Goal: Task Accomplishment & Management: Manage account settings

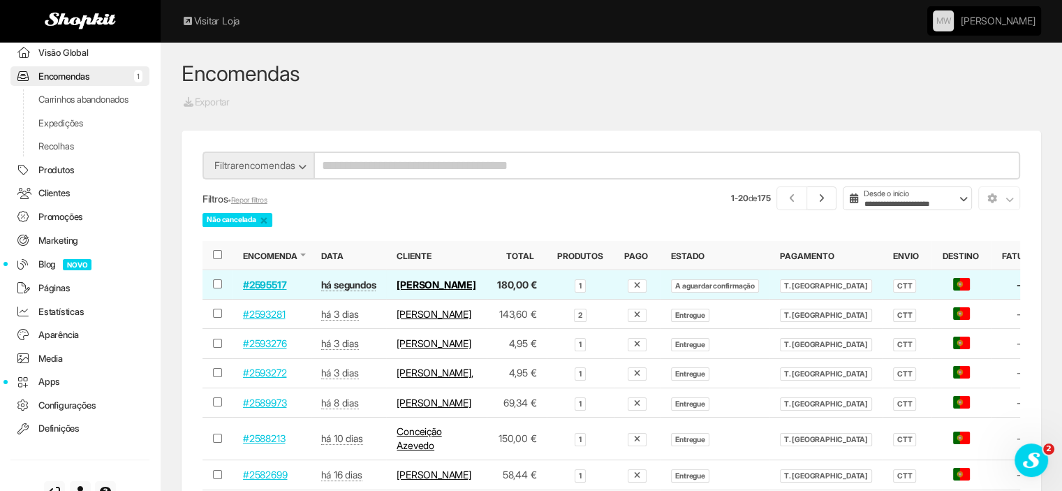
click at [253, 284] on link "#2595517" at bounding box center [264, 285] width 43 height 12
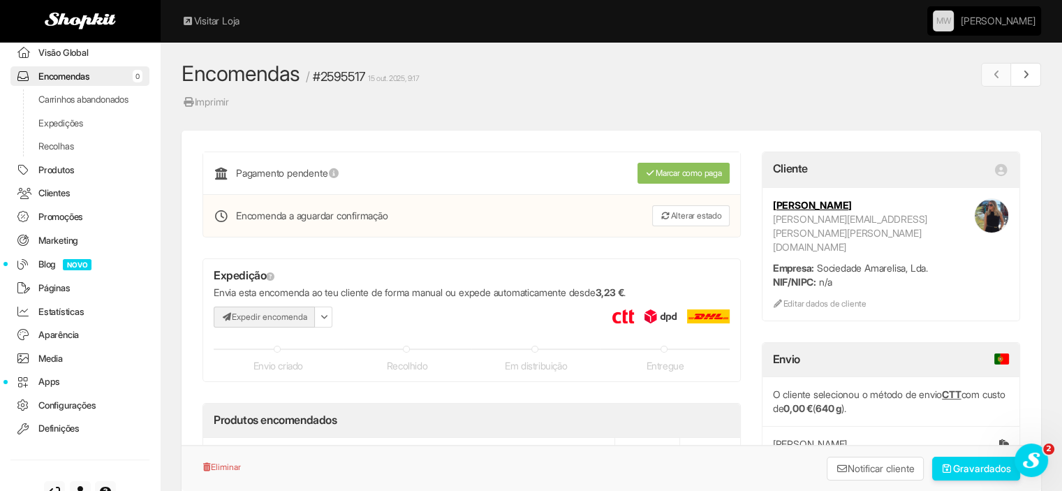
click at [290, 316] on button "Expedir encomenda" at bounding box center [264, 317] width 101 height 21
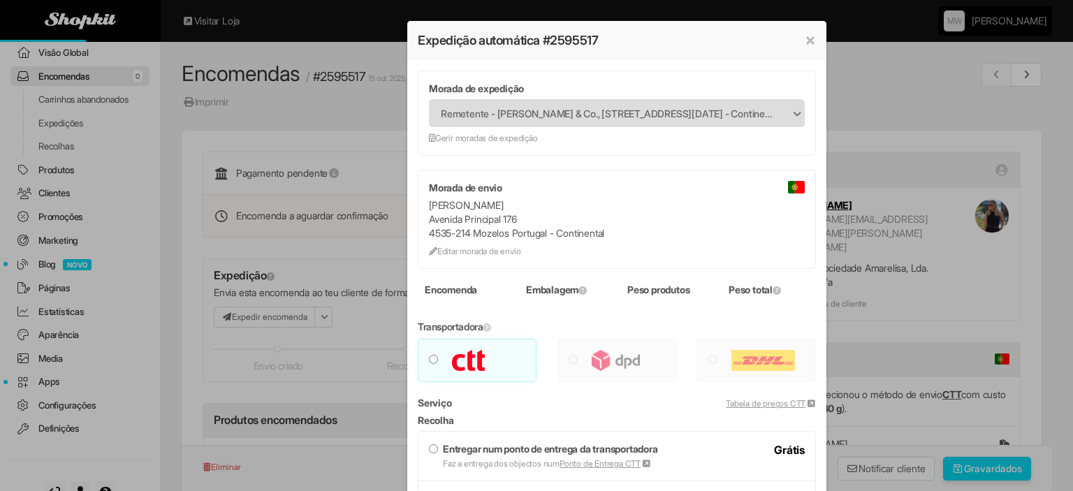
type input "***"
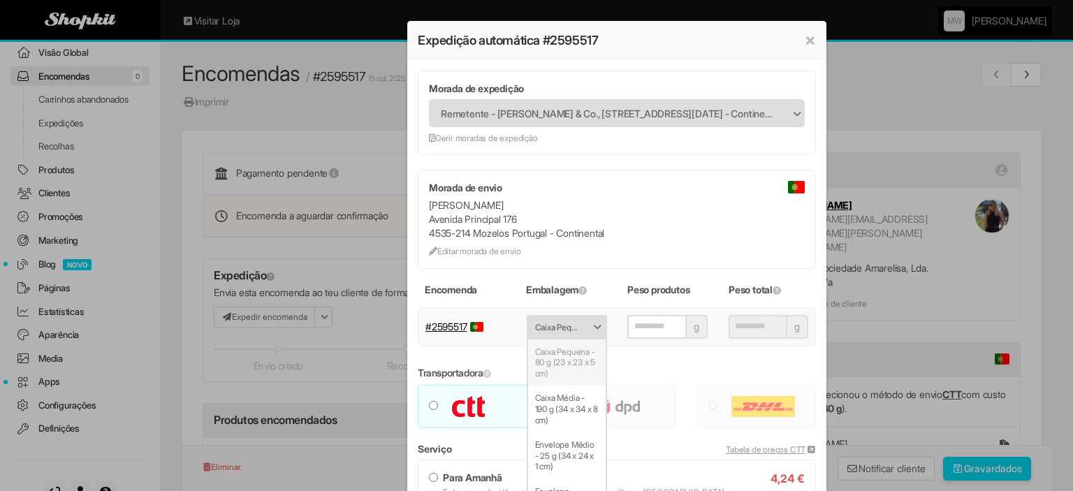
click at [557, 333] on span "Caixa Pequena - 80 g (23 x 23 x 5 cm)" at bounding box center [557, 327] width 45 height 22
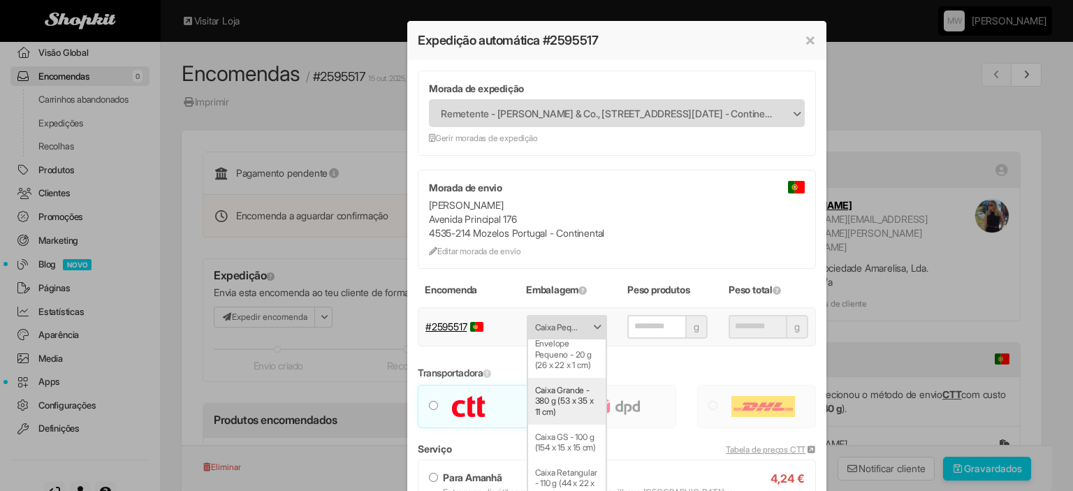
scroll to position [203, 0]
click at [562, 479] on li "Caixa Retangular - 110 g (44 x 22 x 5 cm)" at bounding box center [567, 483] width 78 height 47
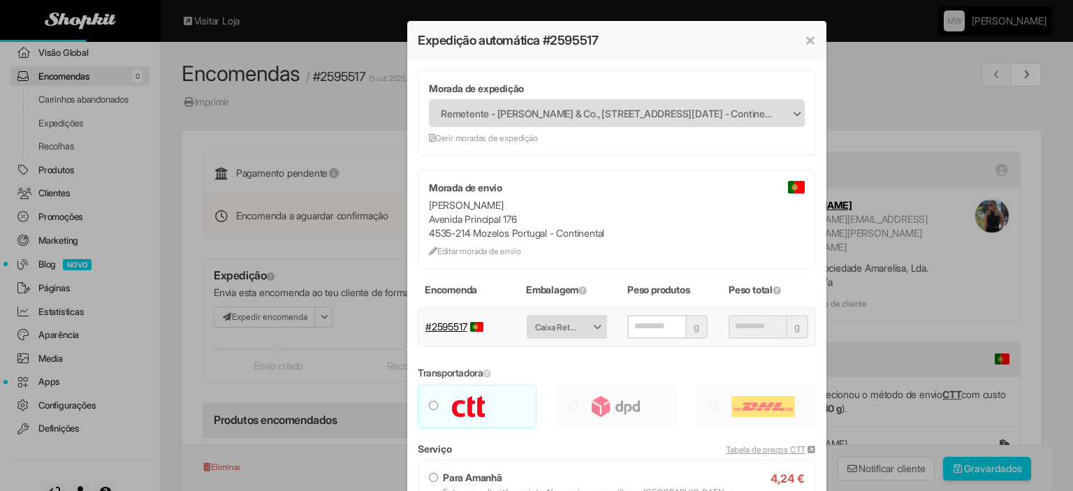
type input "***"
click at [841, 316] on div "**********" at bounding box center [536, 245] width 1073 height 491
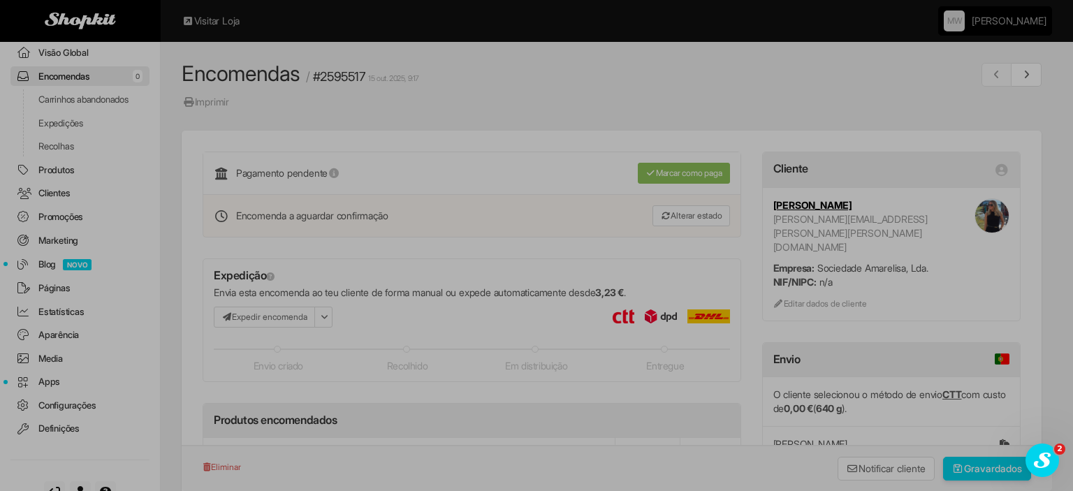
scroll to position [0, 0]
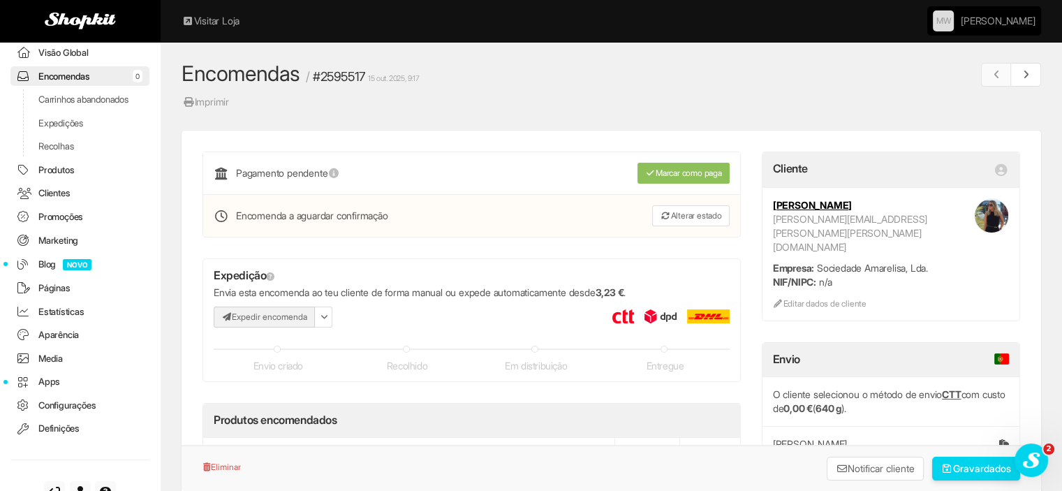
click at [284, 313] on button "Expedir encomenda" at bounding box center [264, 317] width 101 height 21
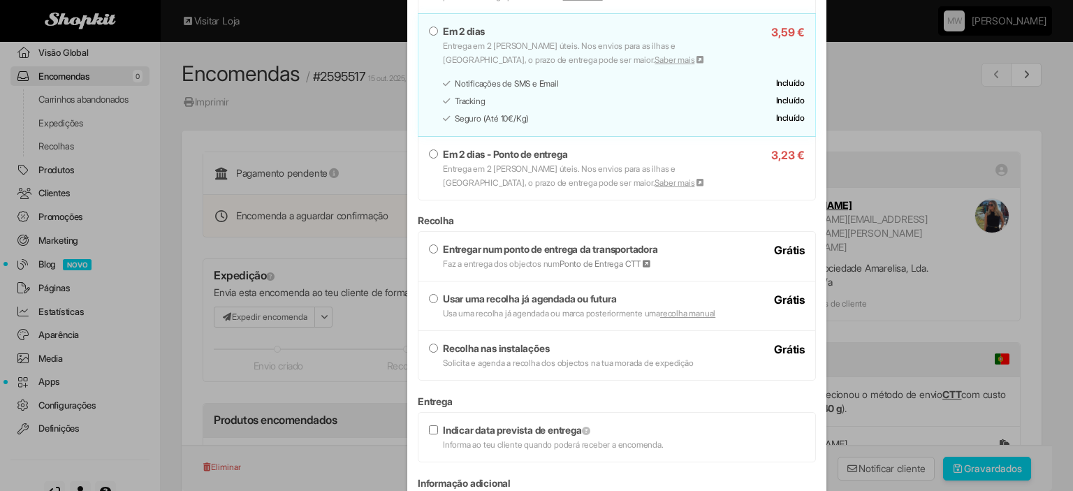
scroll to position [628, 0]
click at [543, 241] on label "Entregar num ponto de entrega da transportadora Faz a entrega dos objectos num …" at bounding box center [617, 255] width 376 height 28
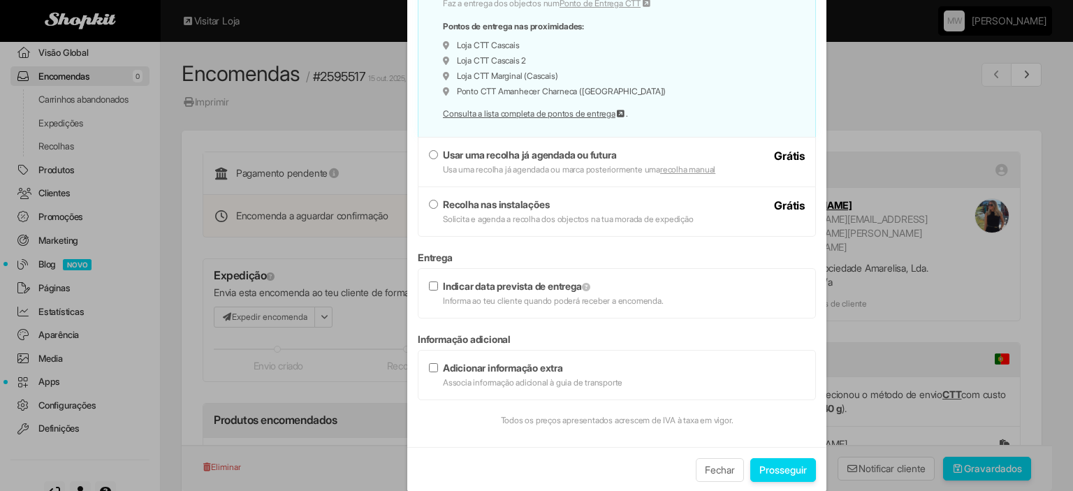
scroll to position [908, 0]
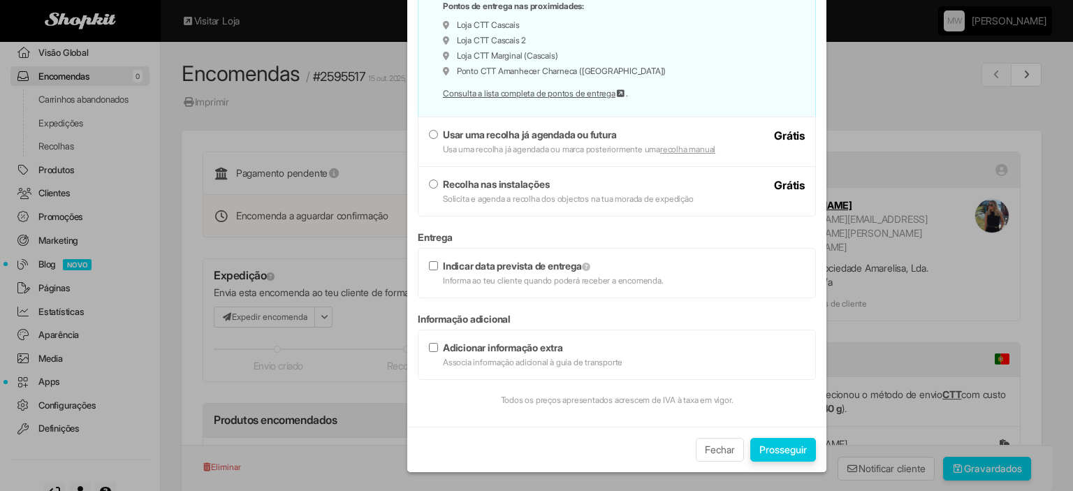
click at [772, 444] on button "Prosseguir" at bounding box center [783, 450] width 66 height 24
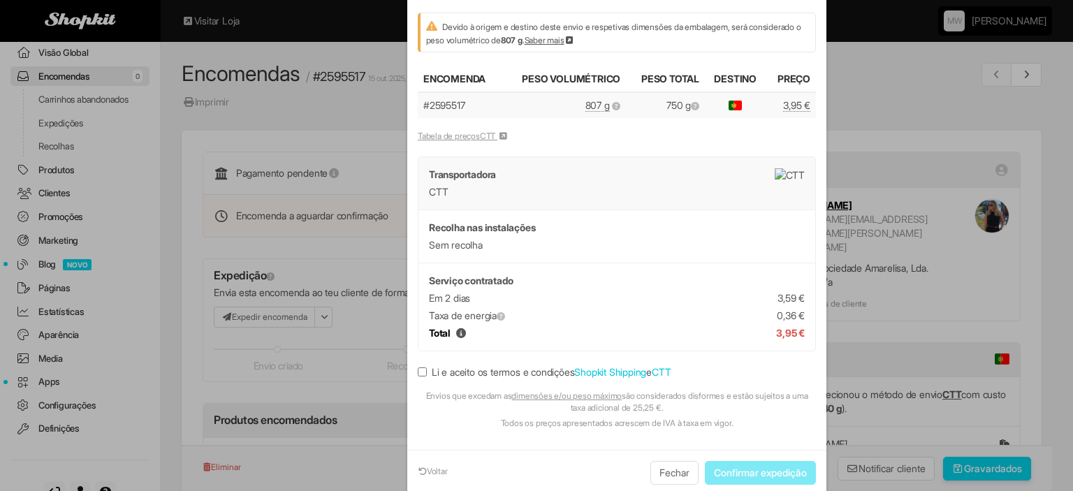
scroll to position [204, 0]
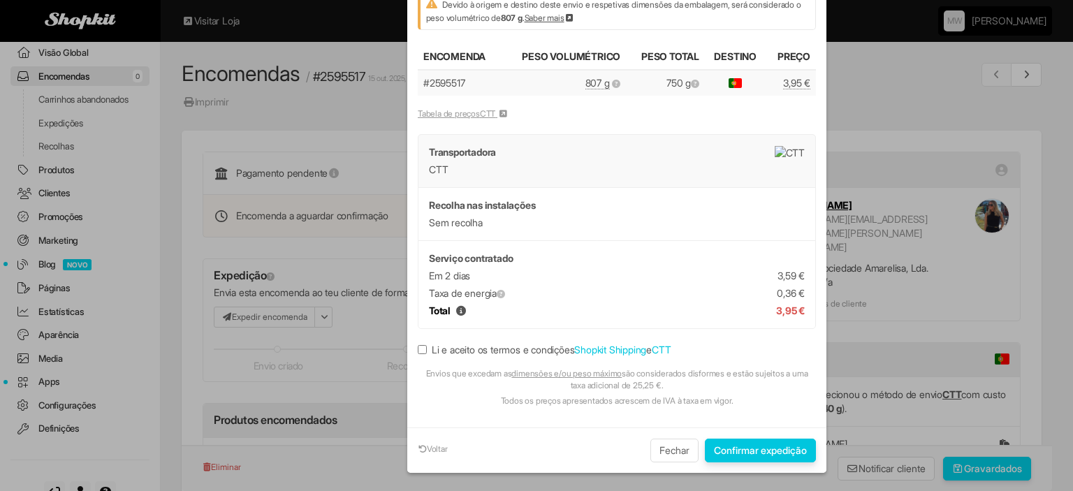
click at [754, 441] on button "Confirmar expedição" at bounding box center [760, 451] width 111 height 24
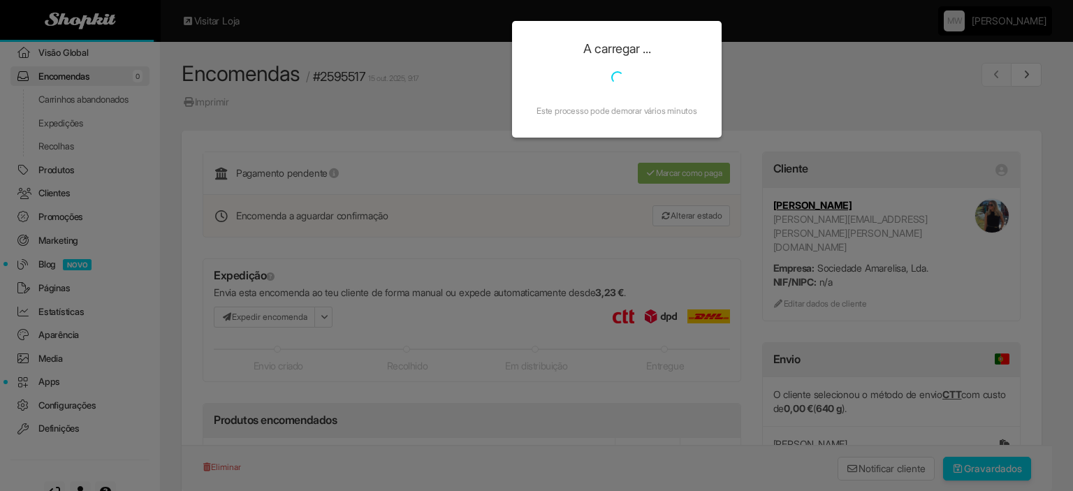
scroll to position [0, 0]
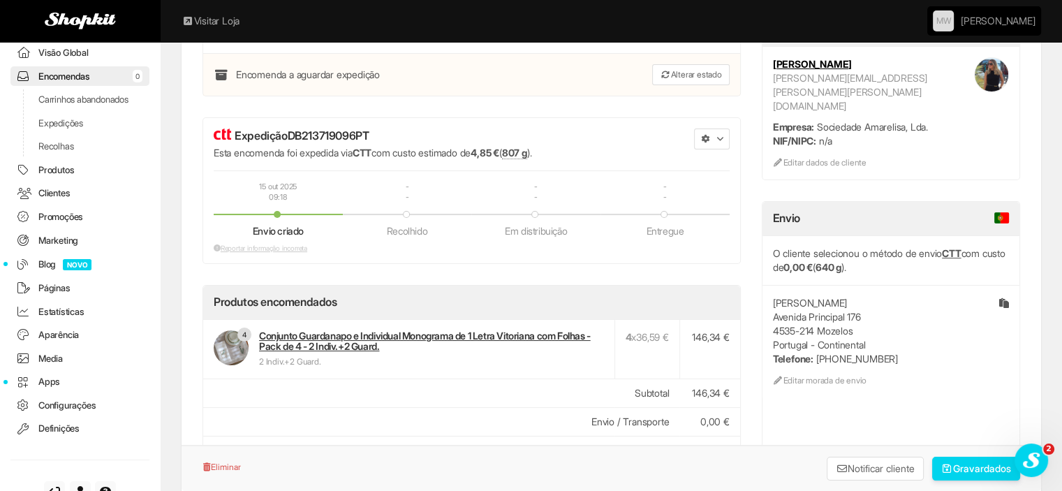
scroll to position [140, 0]
click at [712, 139] on button "button" at bounding box center [712, 140] width 36 height 21
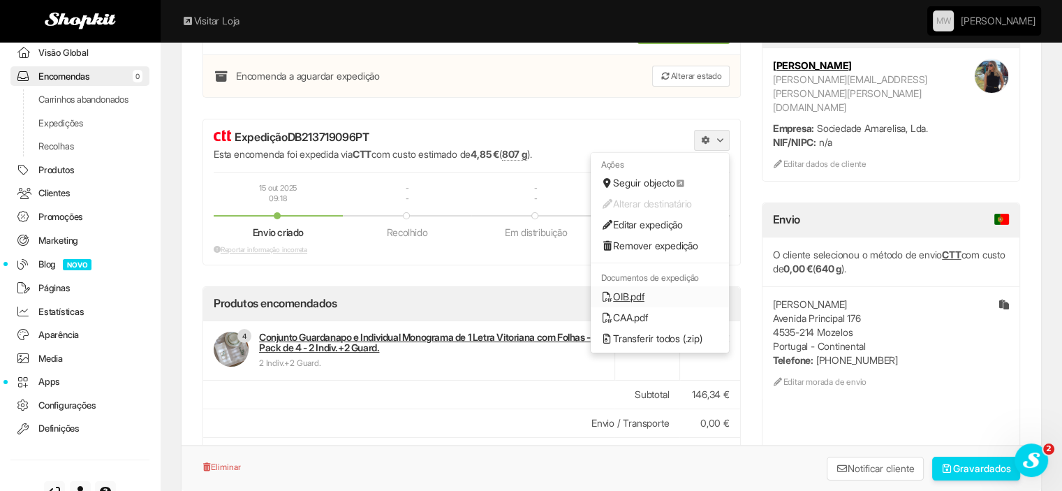
click at [651, 291] on link "OIB.pdf" at bounding box center [660, 296] width 138 height 21
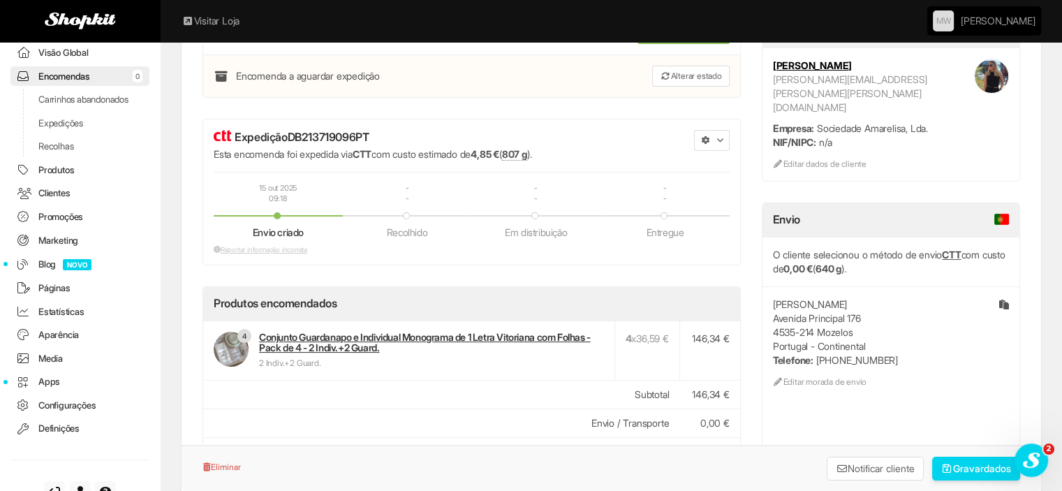
click at [72, 72] on link "Encomendas 0" at bounding box center [79, 76] width 139 height 20
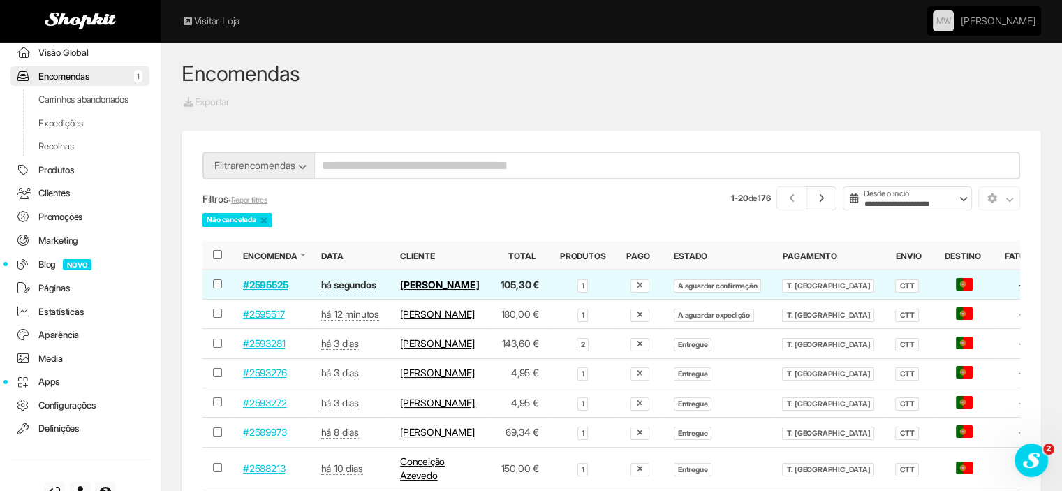
click at [261, 290] on link "#2595525" at bounding box center [265, 285] width 45 height 12
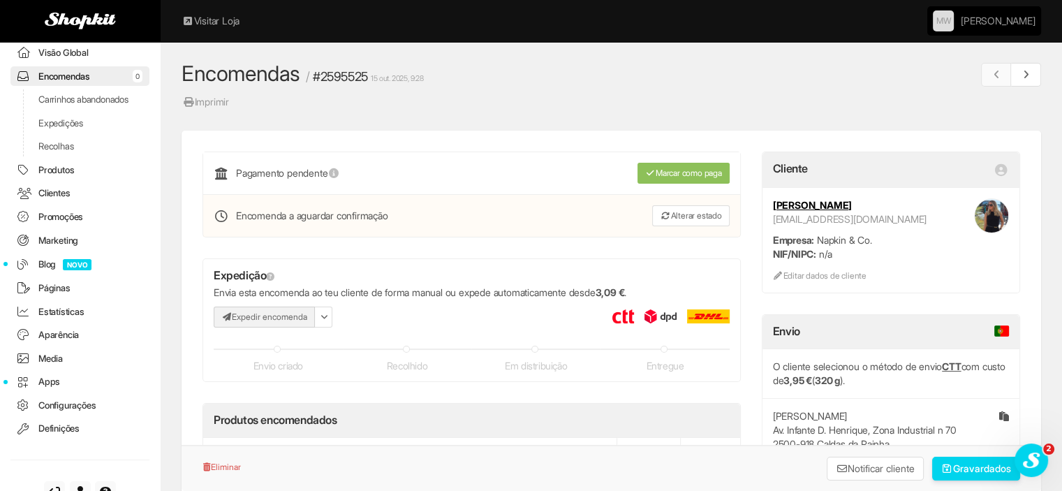
click at [271, 315] on button "Expedir encomenda" at bounding box center [264, 317] width 101 height 21
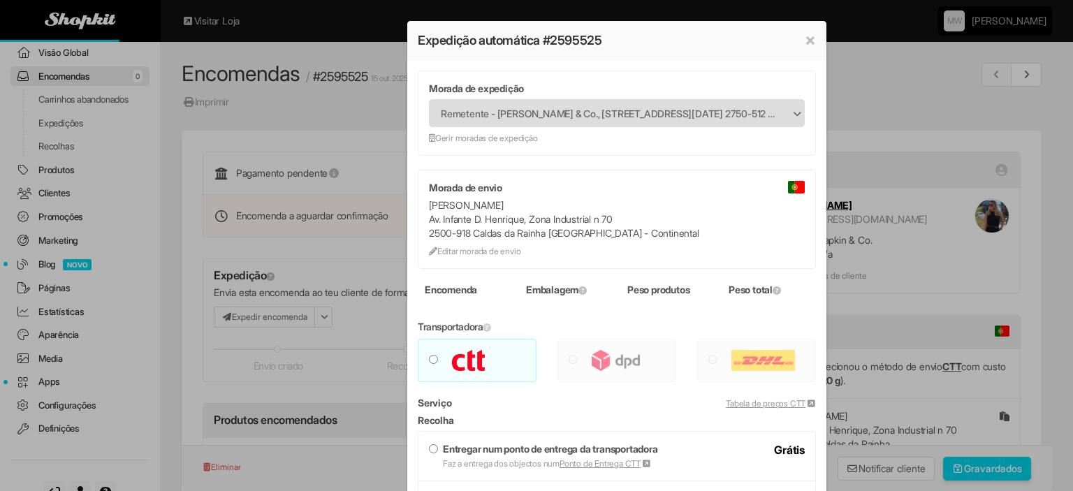
type input "***"
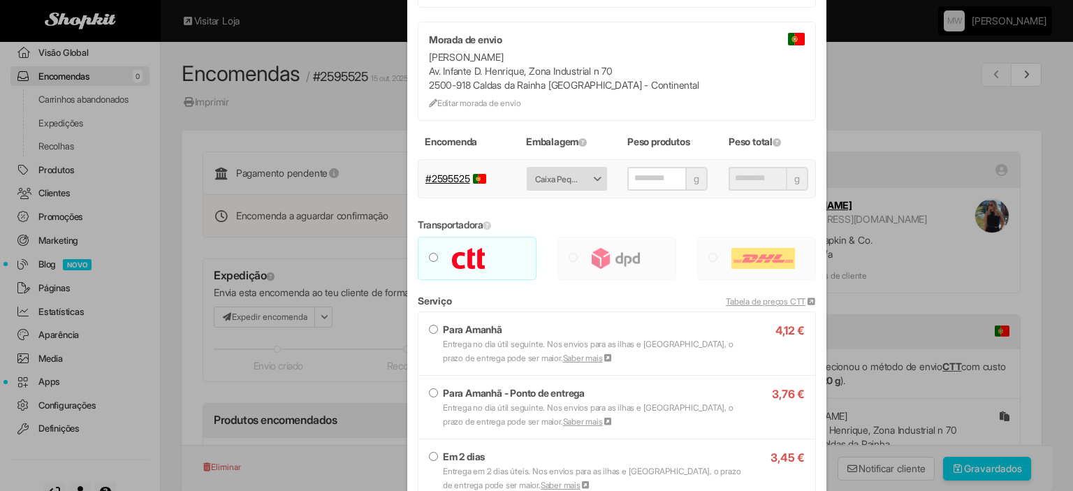
scroll to position [209, 0]
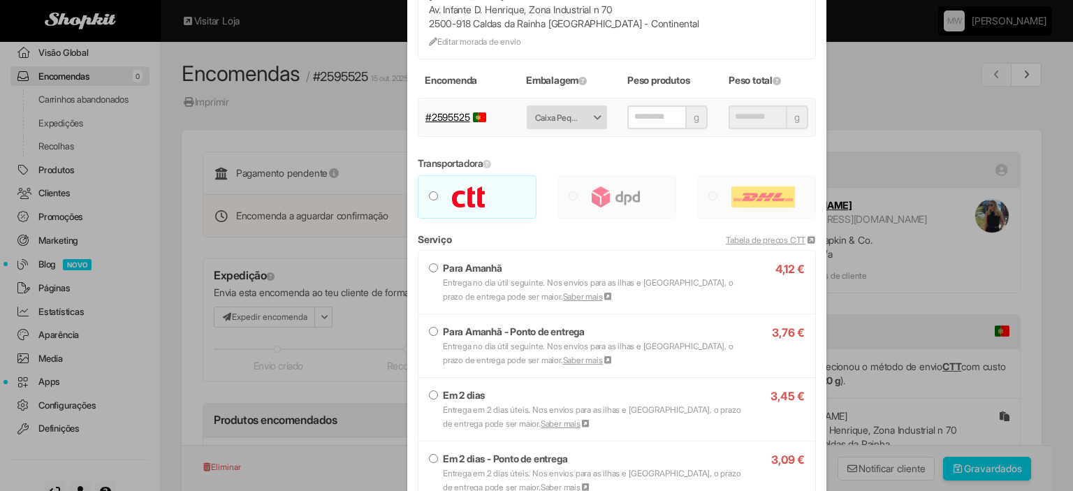
click at [486, 410] on small "Entrega em 2 dias úteis. Nos envios para as ilhas e Espanha, o prazo de entrega…" at bounding box center [591, 416] width 297 height 24
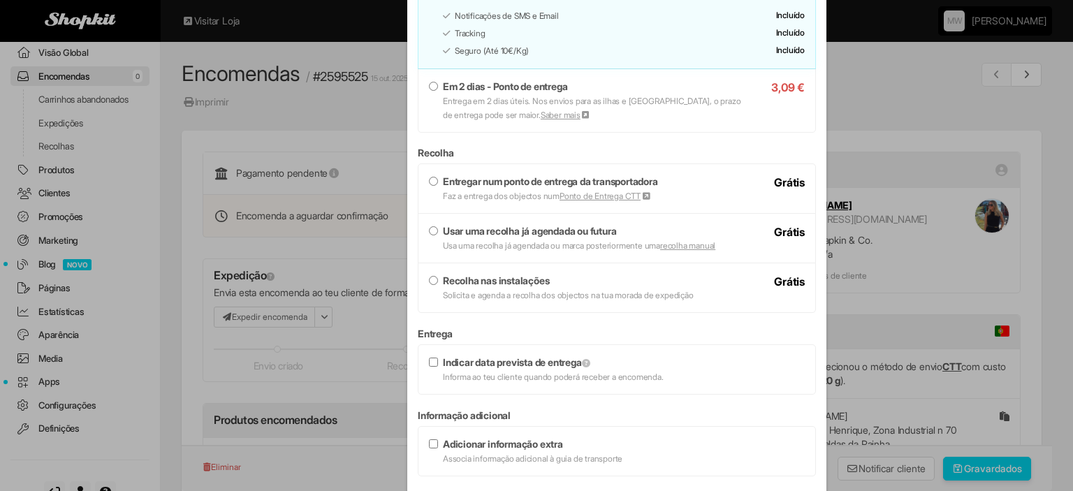
scroll to position [698, 0]
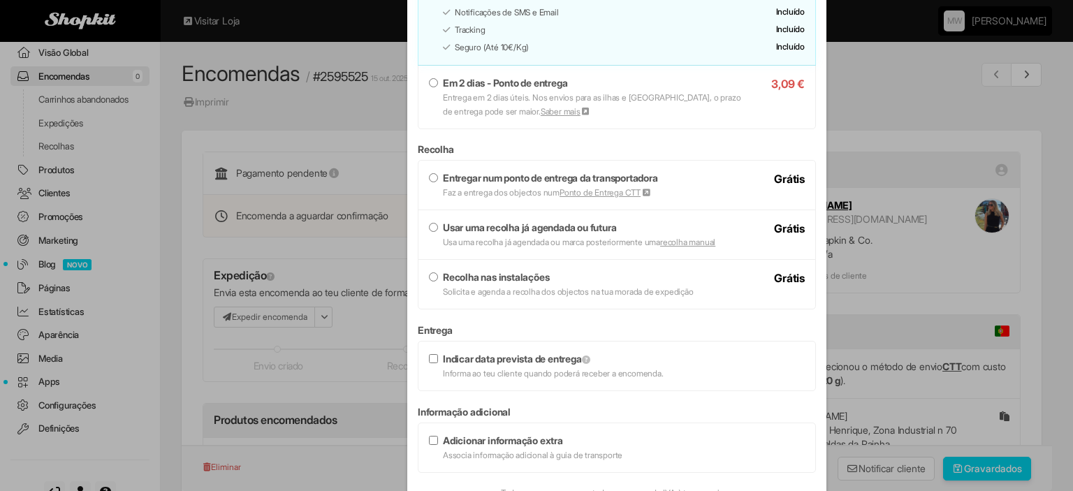
click at [505, 177] on strong "Entregar num ponto de entrega da transportadora" at bounding box center [550, 178] width 215 height 12
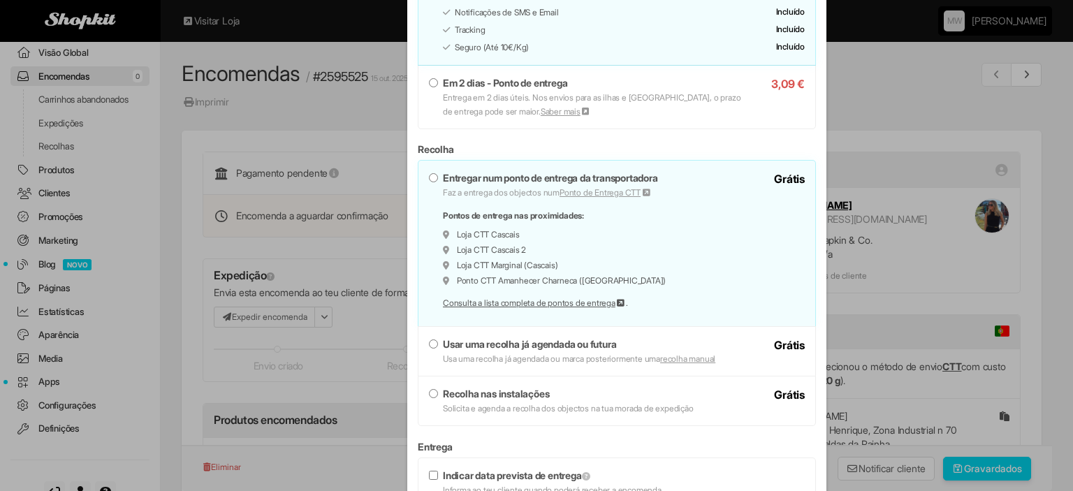
scroll to position [908, 0]
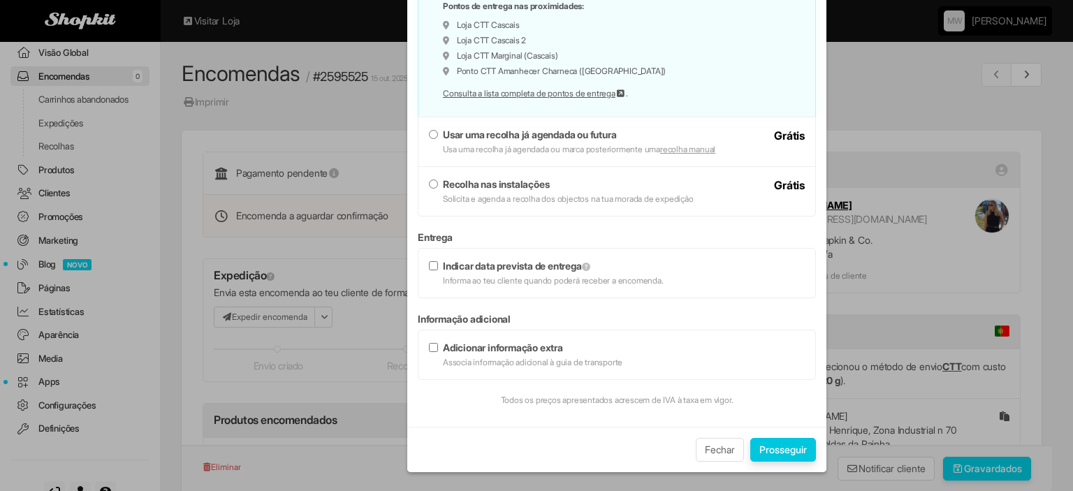
click at [783, 452] on button "Prosseguir" at bounding box center [783, 450] width 66 height 24
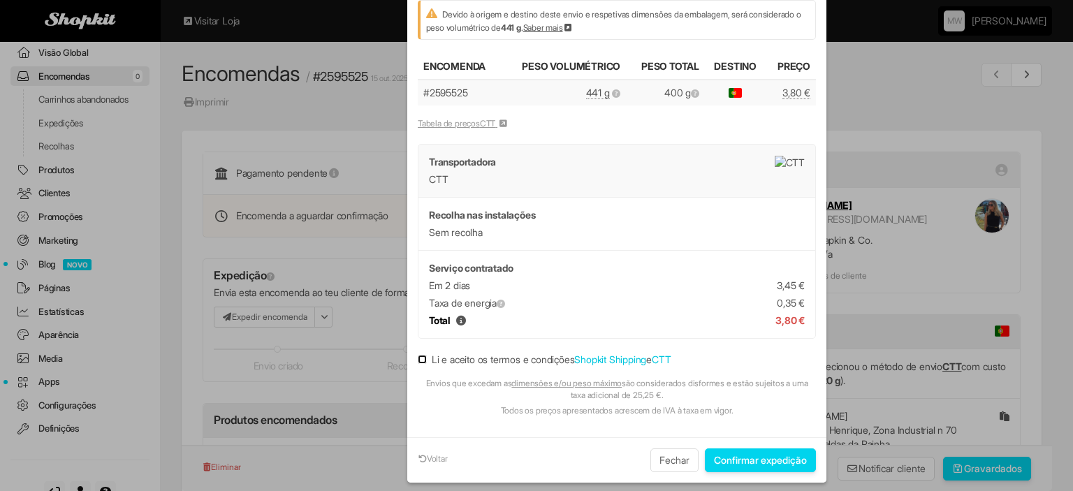
scroll to position [204, 0]
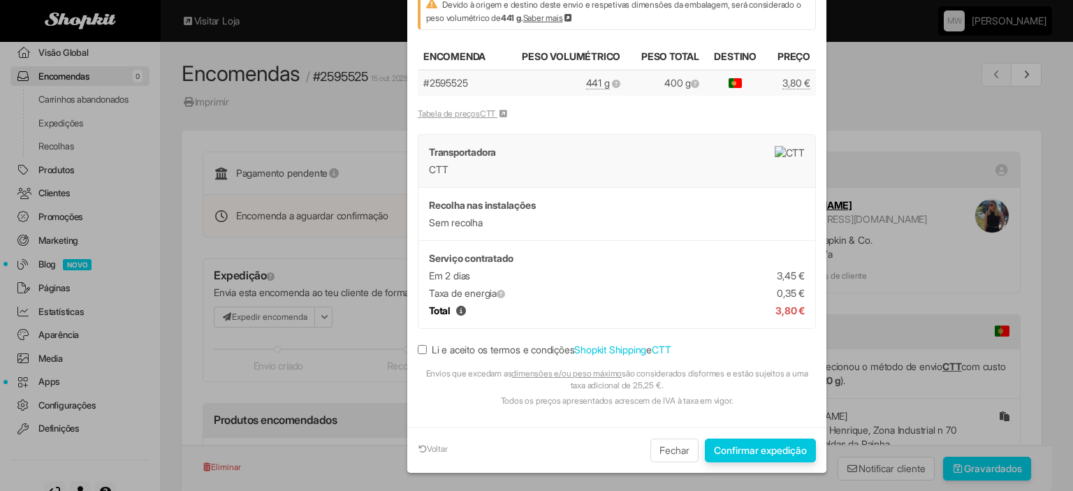
click at [719, 441] on button "Confirmar expedição" at bounding box center [760, 451] width 111 height 24
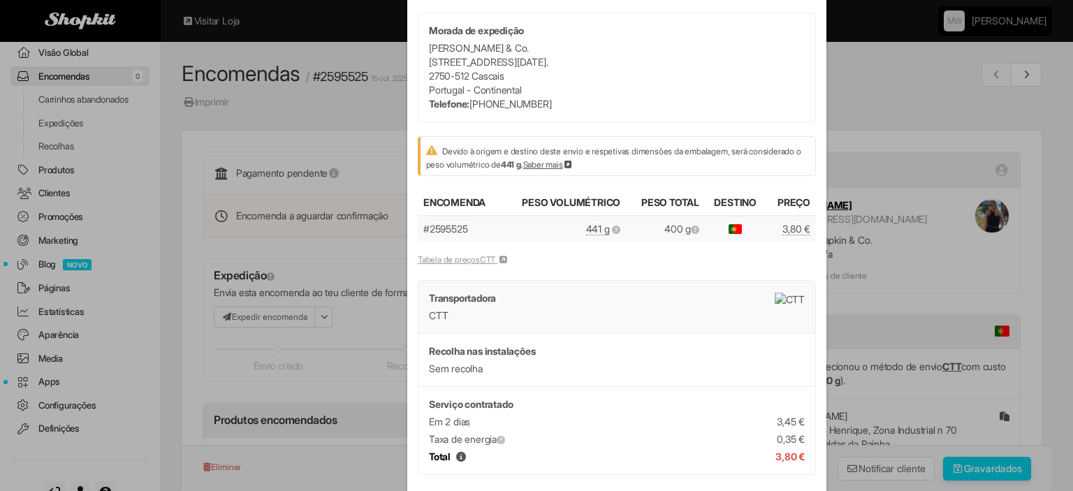
scroll to position [0, 0]
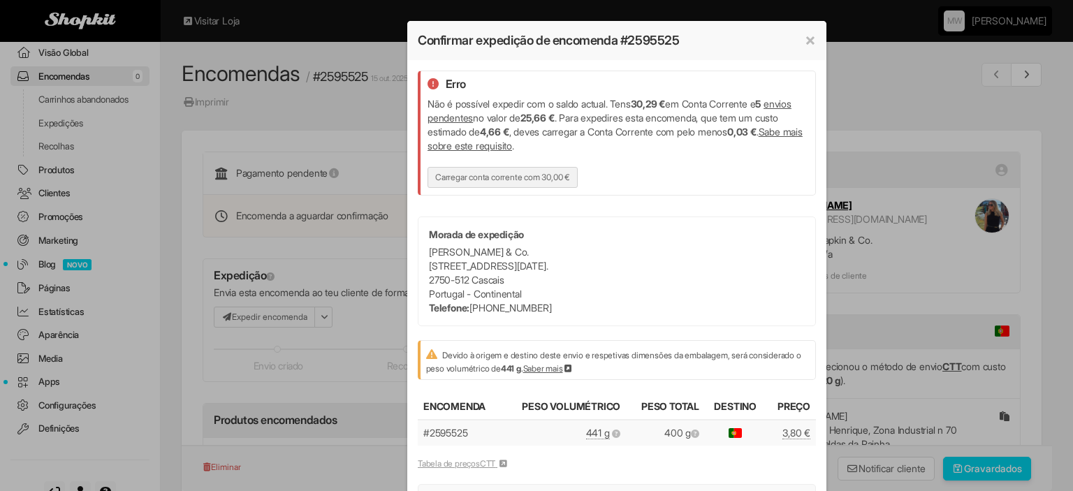
click at [513, 170] on link "Carregar conta corrente com 30,00 €" at bounding box center [502, 177] width 150 height 21
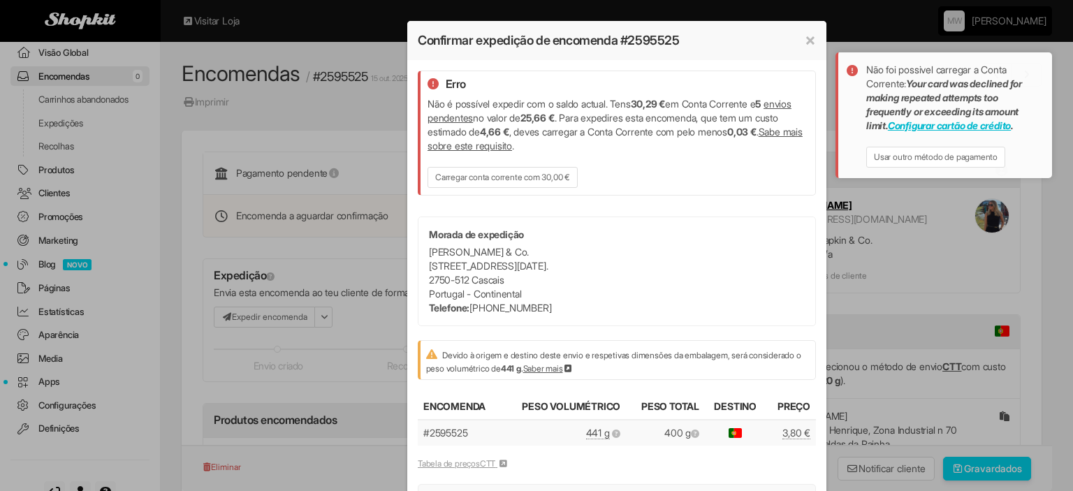
click at [969, 131] on link "Configurar cartão de crédito" at bounding box center [949, 125] width 123 height 12
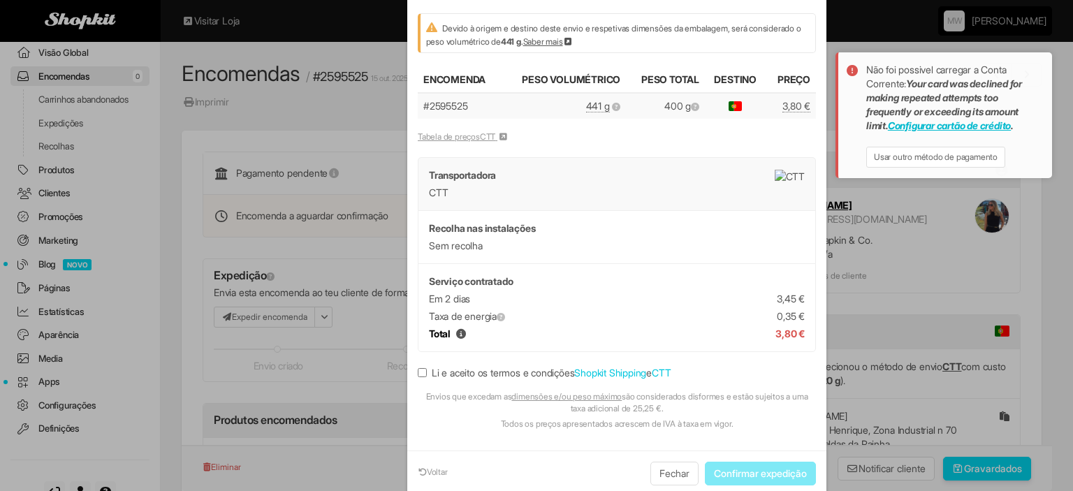
scroll to position [349, 0]
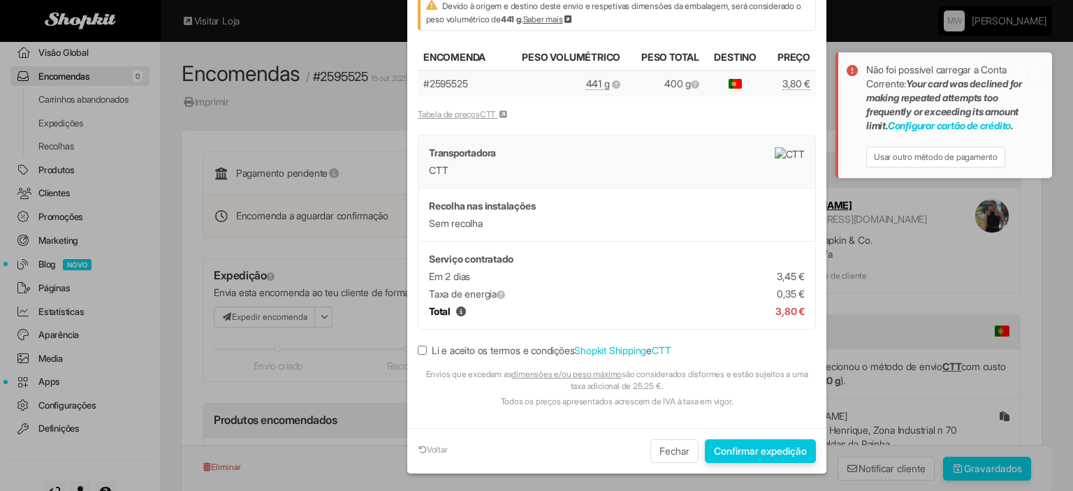
click at [751, 455] on button "Confirmar expedição" at bounding box center [760, 451] width 111 height 24
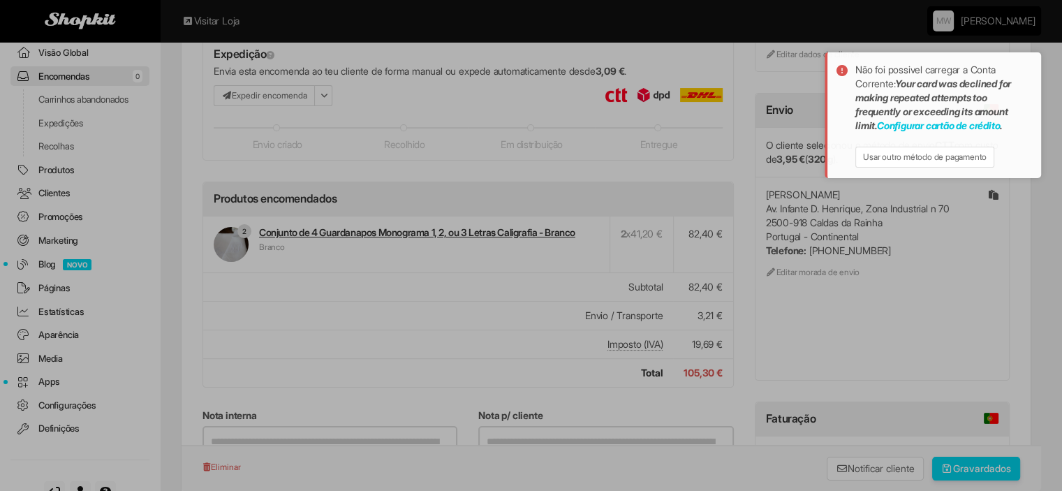
scroll to position [0, 0]
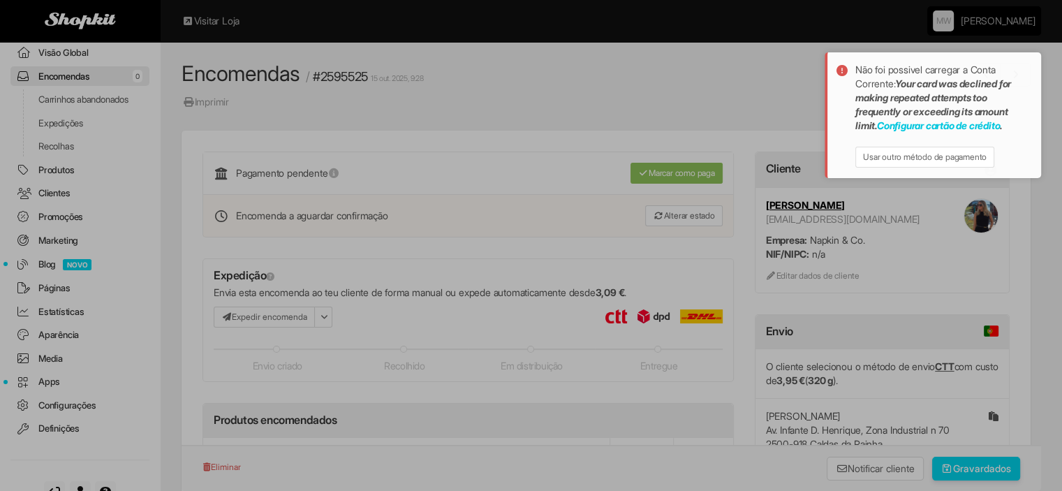
click at [603, 99] on th "Peso Volumétrico" at bounding box center [558, 97] width 125 height 26
click at [540, 172] on div "Erro Não é possível expedir com o saldo actual. Tens 30,29 € em Conta Corrente …" at bounding box center [611, 181] width 419 height 571
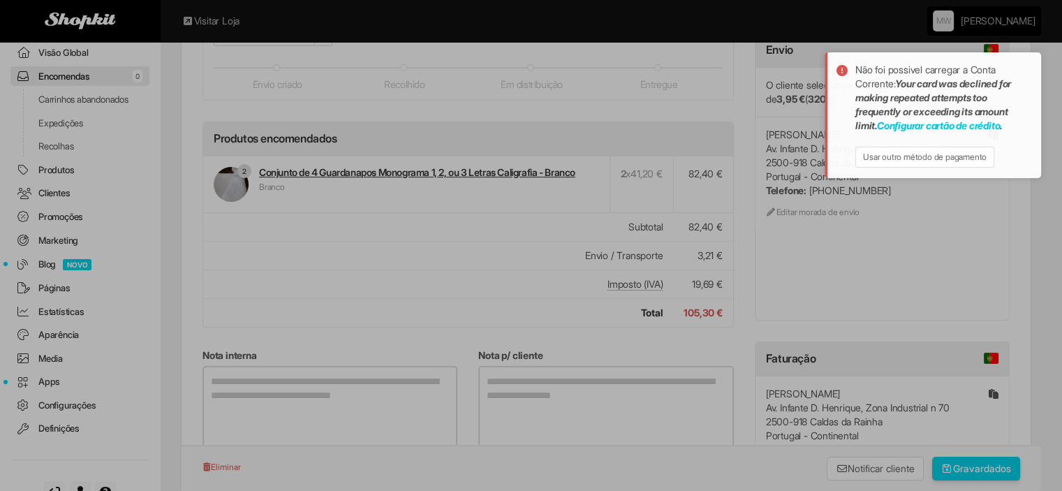
scroll to position [279, 0]
click at [61, 73] on div "× Confirmar expedição de encomenda #2595525 Erro Não é possível expedir com o s…" at bounding box center [531, 245] width 1062 height 491
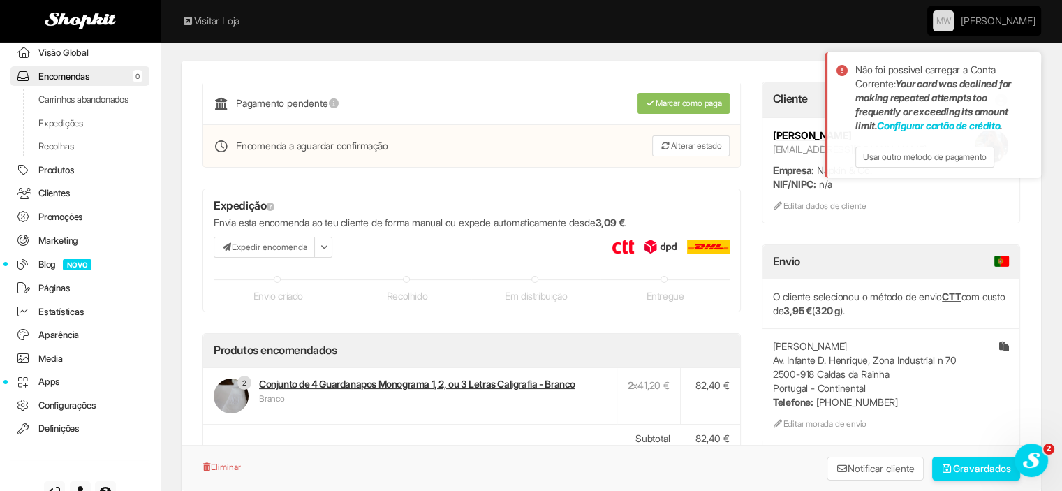
scroll to position [0, 0]
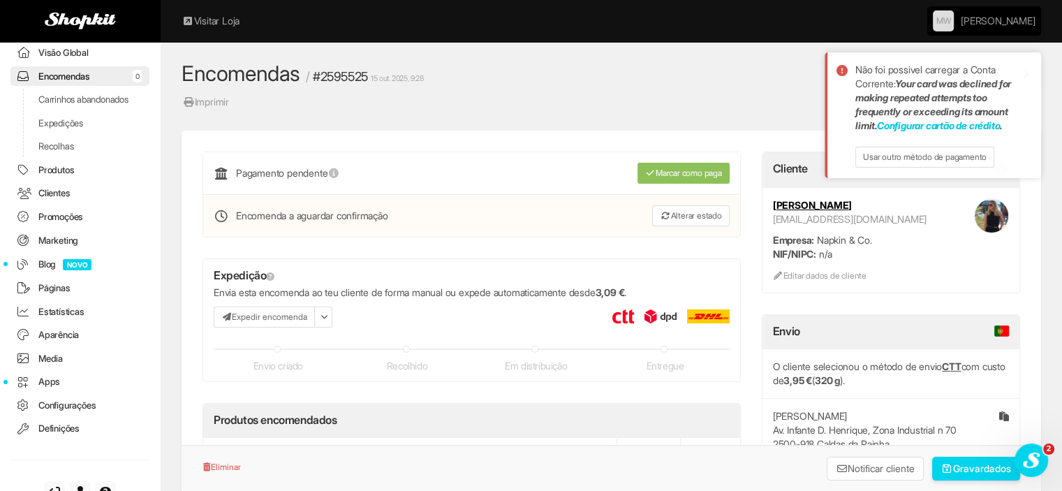
click at [68, 78] on link "Encomendas 0" at bounding box center [79, 76] width 139 height 20
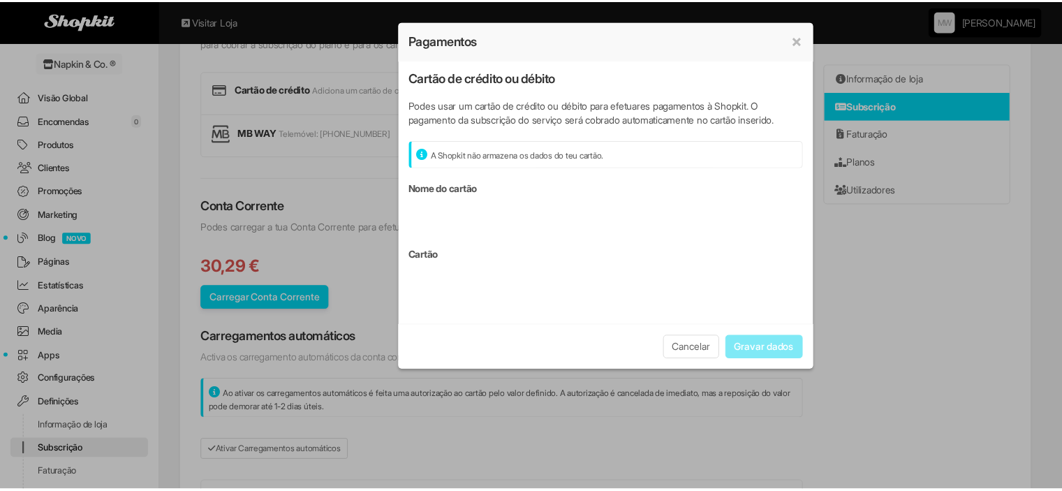
scroll to position [151, 0]
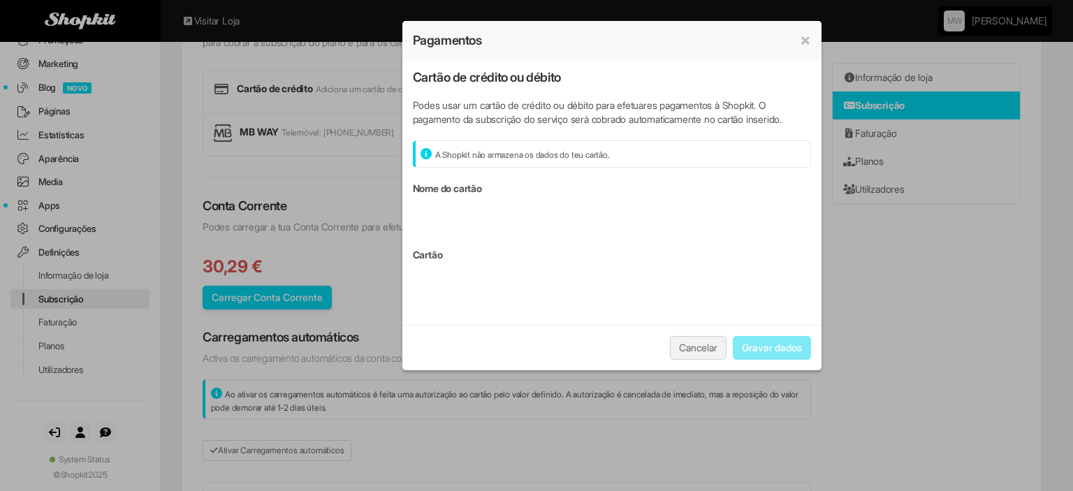
click at [690, 351] on button "Cancelar" at bounding box center [698, 348] width 57 height 24
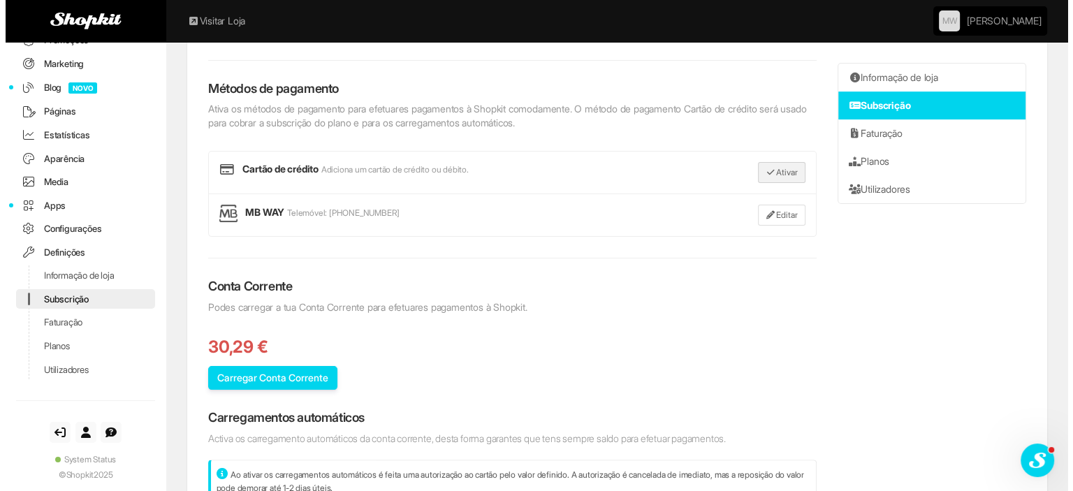
scroll to position [268, 0]
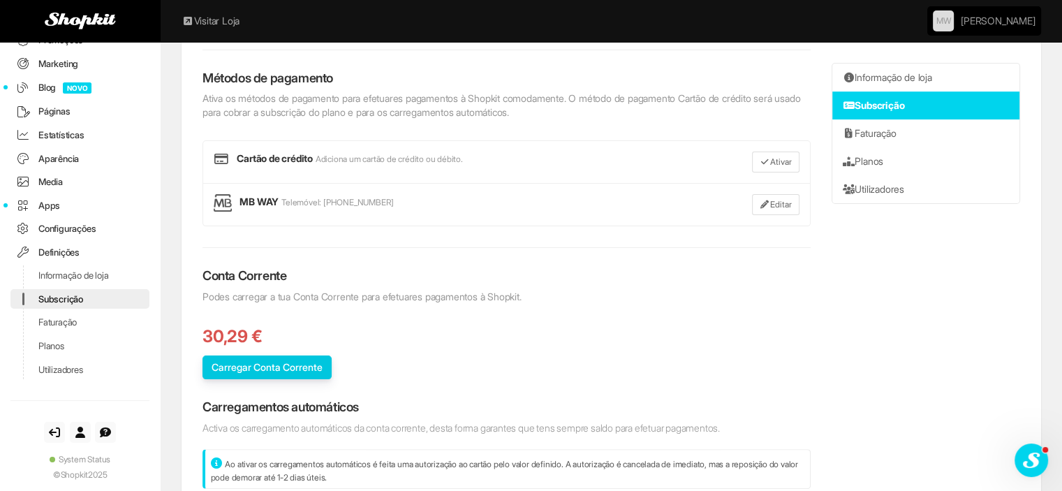
click at [286, 358] on button "Carregar Conta Corrente" at bounding box center [267, 367] width 129 height 24
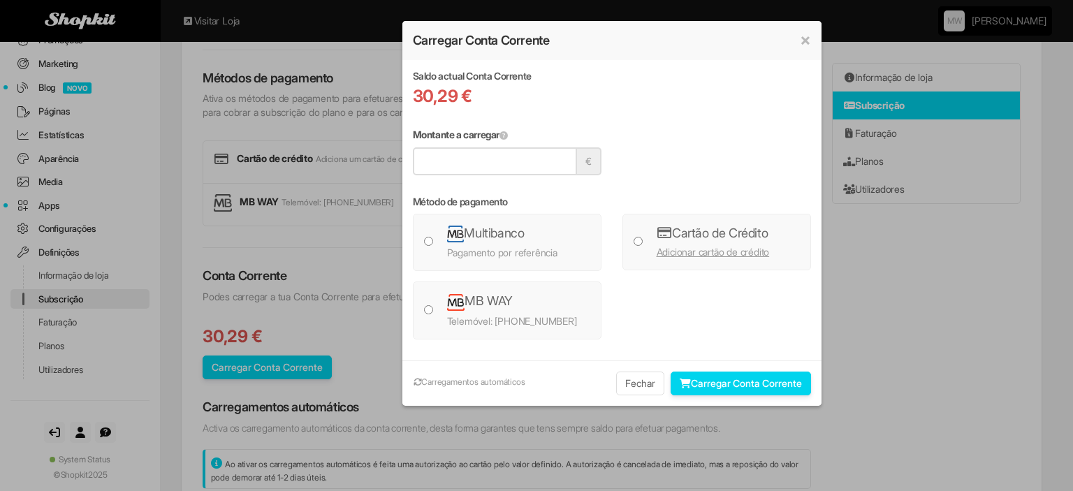
click at [456, 307] on img at bounding box center [456, 302] width 18 height 17
click at [743, 388] on button "Carregar Conta Corrente" at bounding box center [740, 383] width 140 height 24
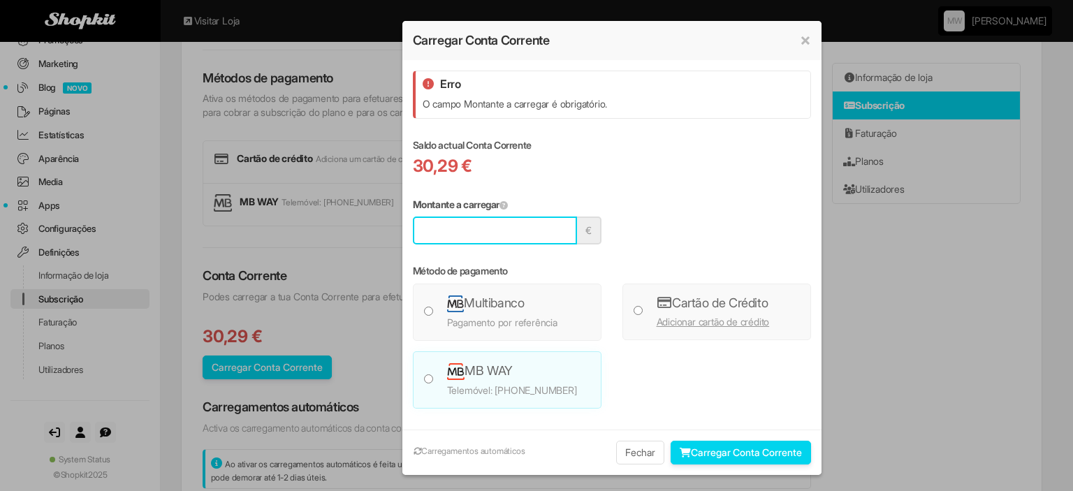
click at [455, 232] on input "Montante a carregar" at bounding box center [495, 230] width 164 height 28
type input "**"
click at [775, 450] on button "Carregar Conta Corrente" at bounding box center [740, 453] width 140 height 24
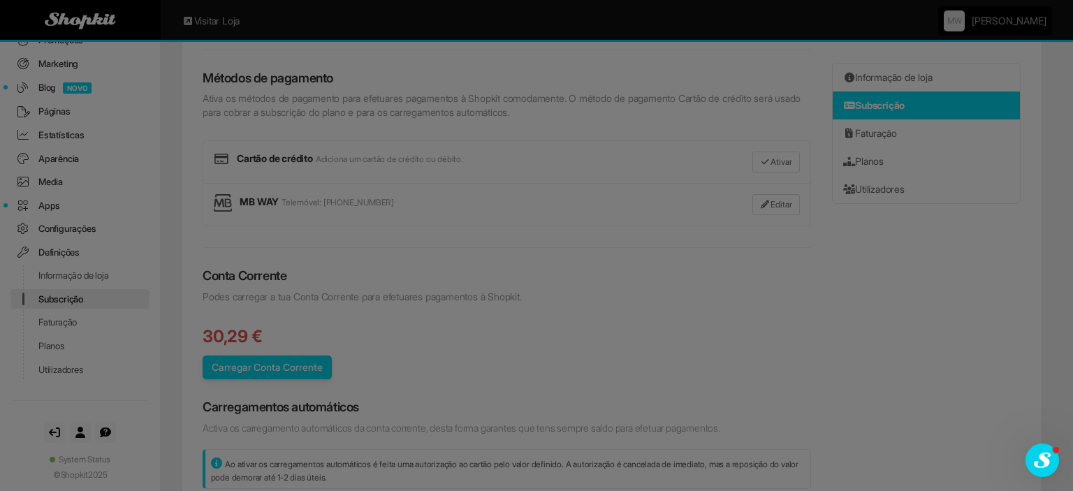
scroll to position [0, 0]
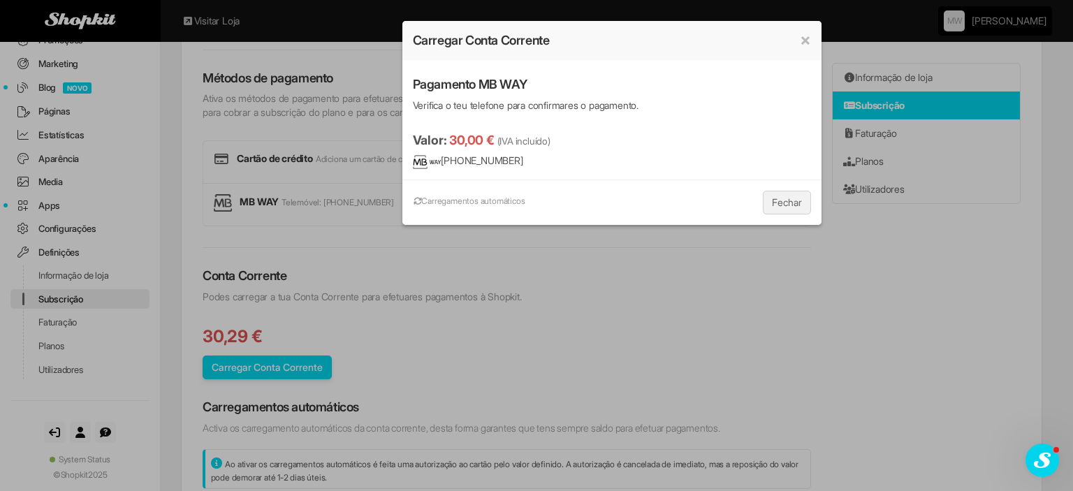
click at [785, 200] on button "Fechar" at bounding box center [787, 203] width 48 height 24
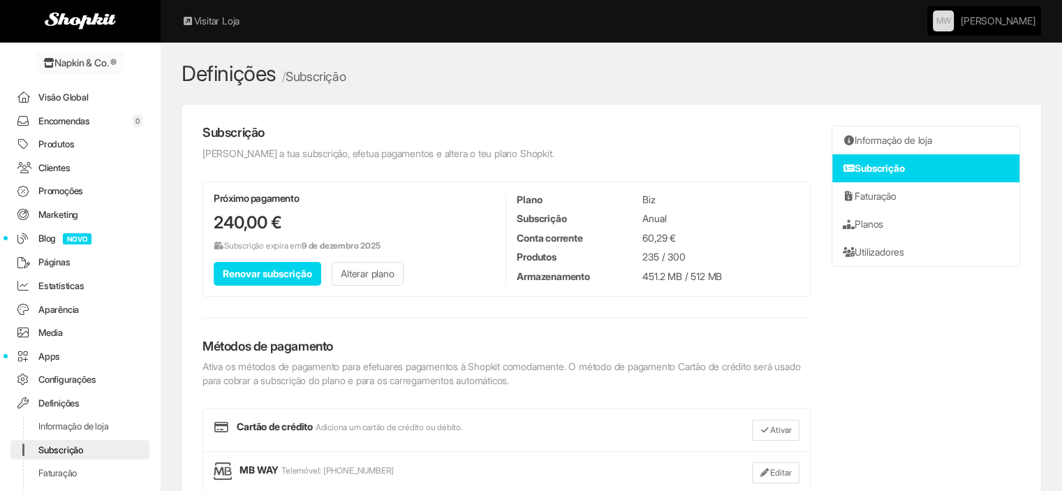
scroll to position [151, 0]
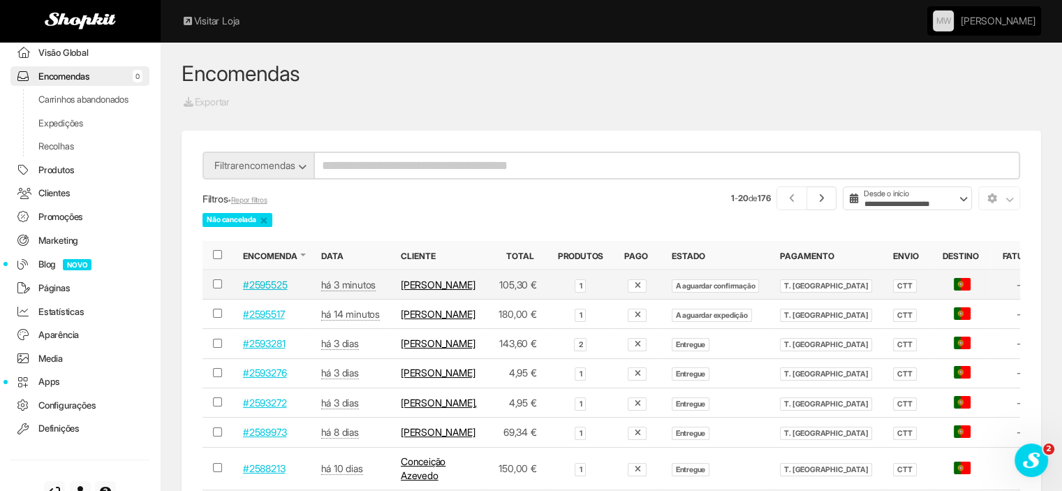
click at [257, 290] on link "#2595525" at bounding box center [265, 285] width 44 height 12
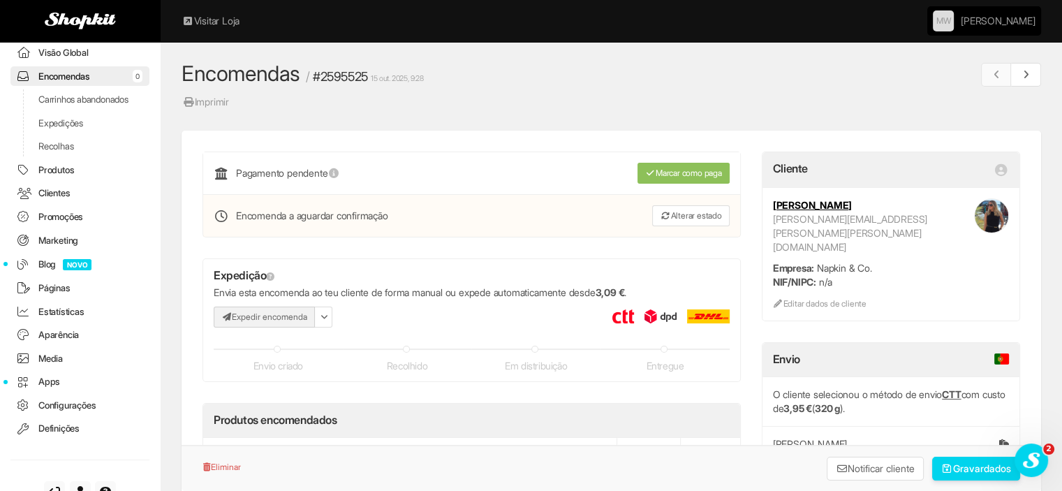
click at [263, 321] on button "Expedir encomenda" at bounding box center [264, 317] width 101 height 21
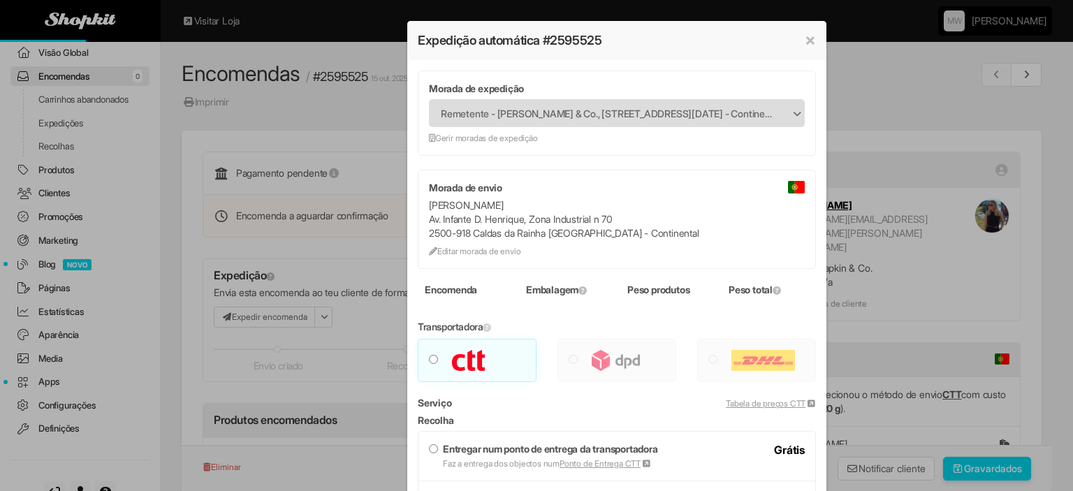
type input "***"
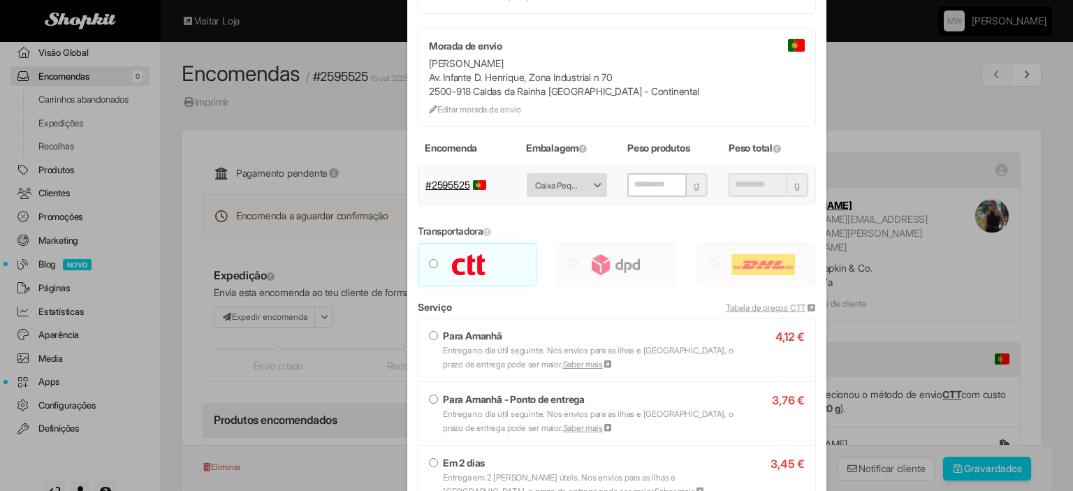
scroll to position [209, 0]
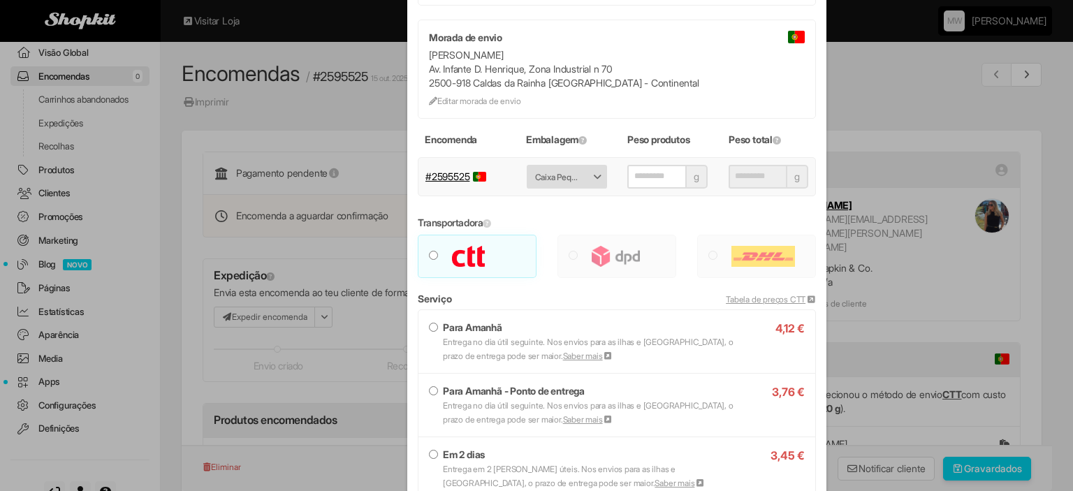
click at [443, 450] on strong "Em 2 dias" at bounding box center [464, 454] width 42 height 12
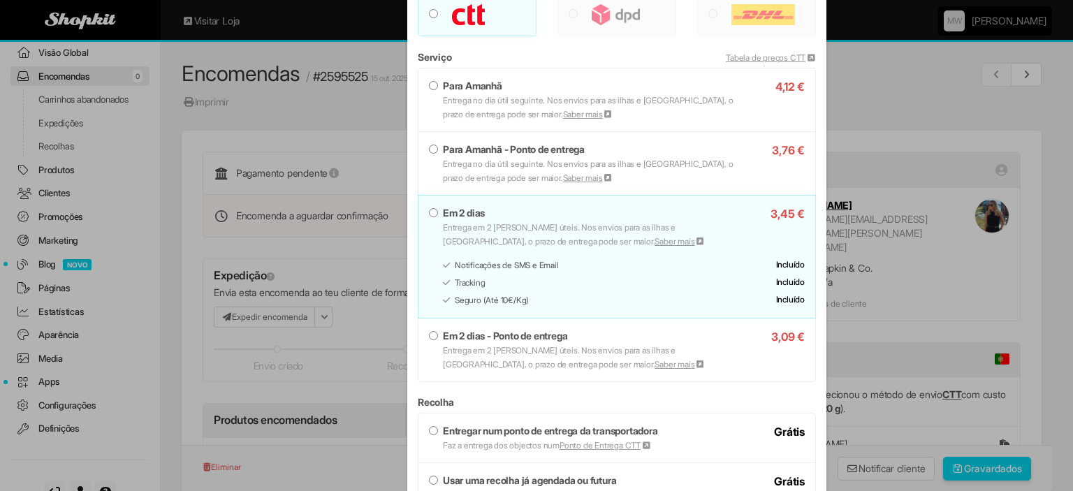
scroll to position [489, 0]
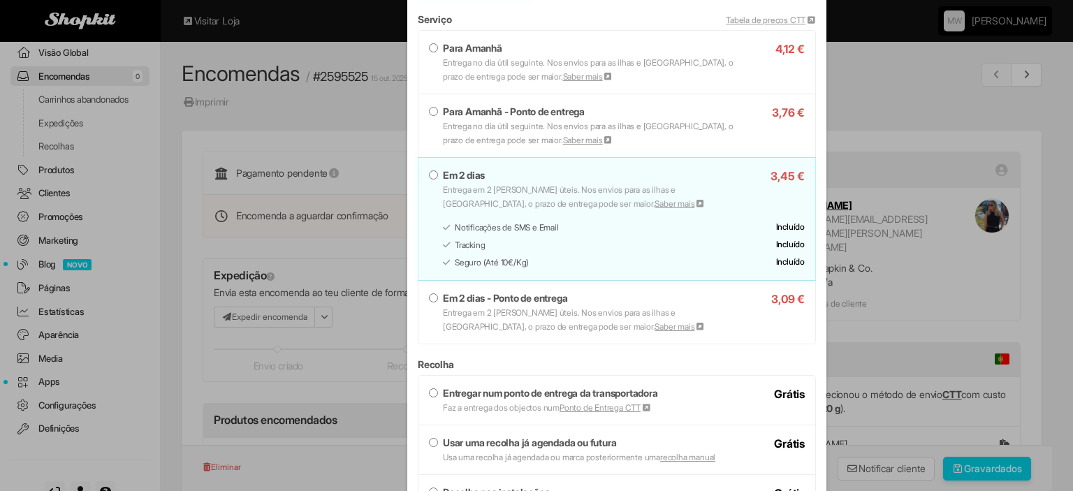
click at [471, 386] on label "Entregar num ponto de entrega da transportadora Faz a entrega dos objectos num …" at bounding box center [617, 400] width 376 height 28
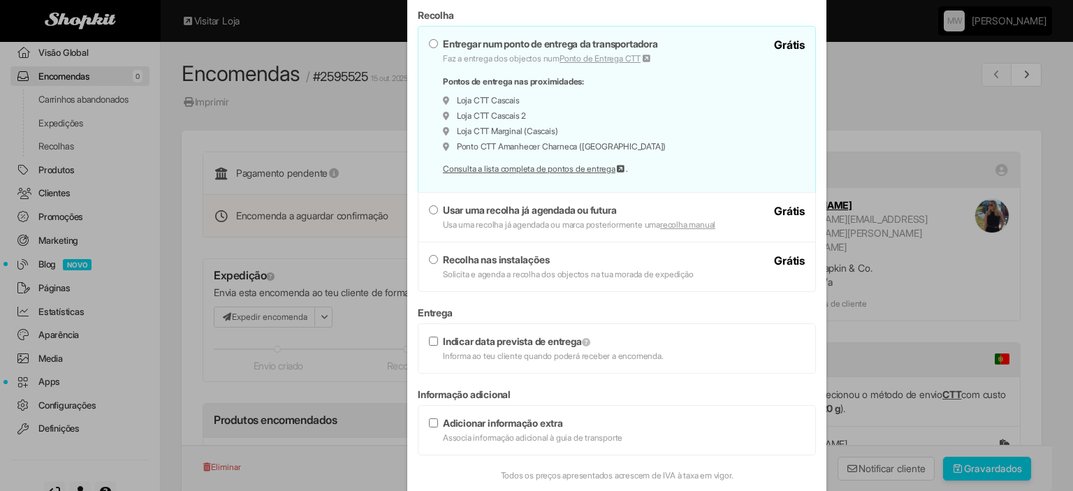
scroll to position [913, 0]
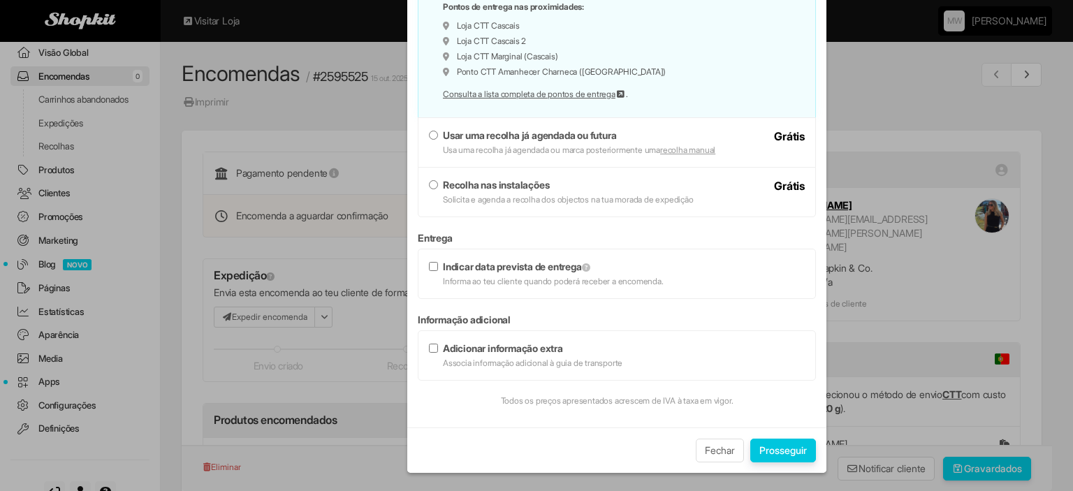
click at [784, 454] on button "Prosseguir" at bounding box center [783, 451] width 66 height 24
click at [786, 448] on button "Prosseguir" at bounding box center [783, 451] width 66 height 24
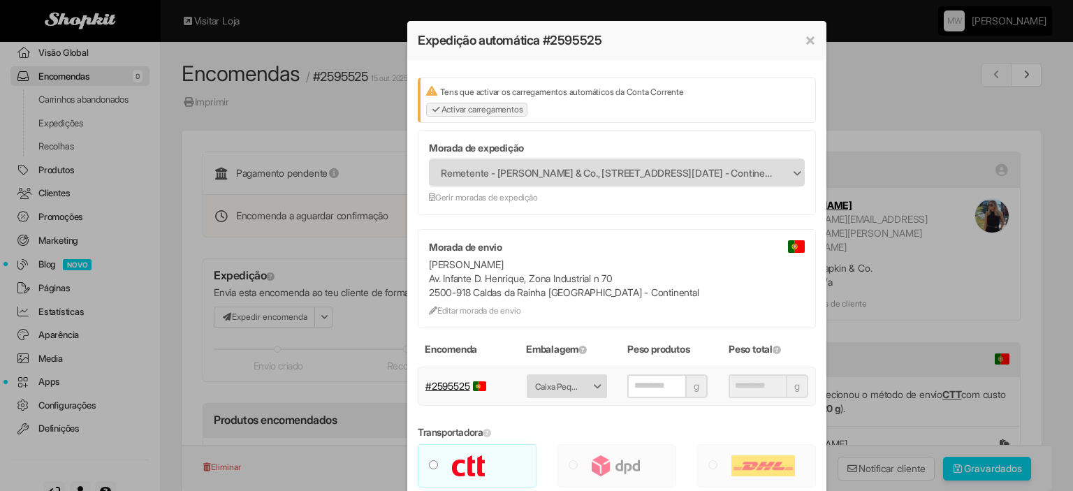
click at [483, 112] on link "Activar carregamentos" at bounding box center [477, 110] width 102 height 14
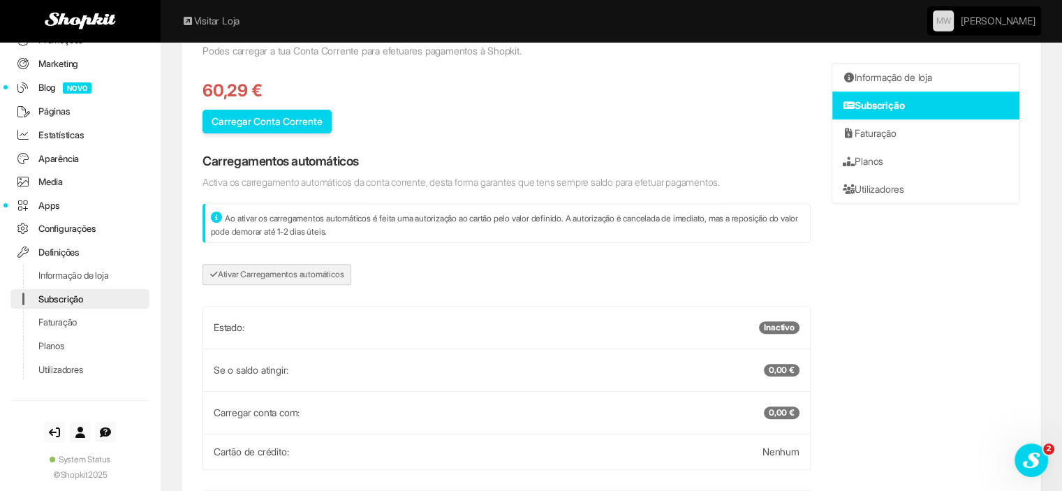
click at [285, 274] on link "Ativar Carregamentos automáticos" at bounding box center [277, 274] width 149 height 21
select select "******"
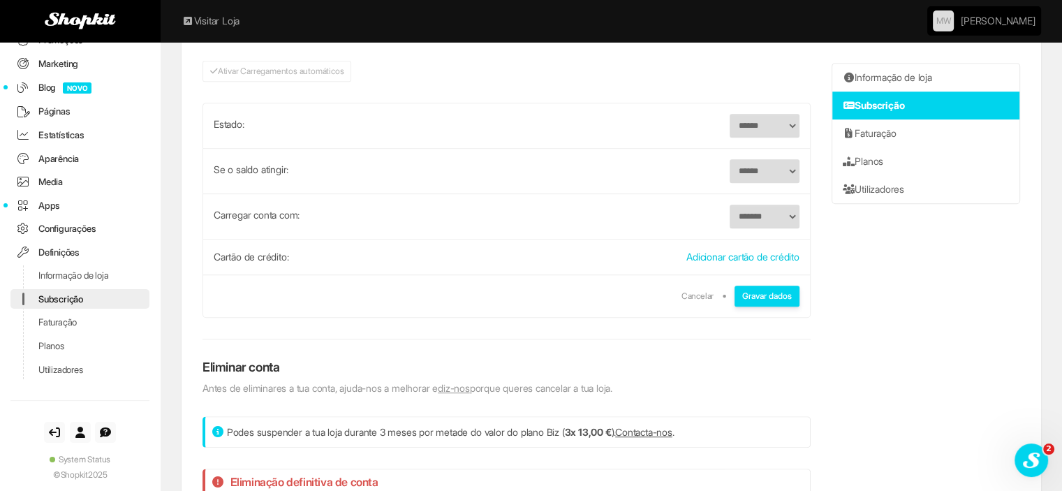
scroll to position [723, 0]
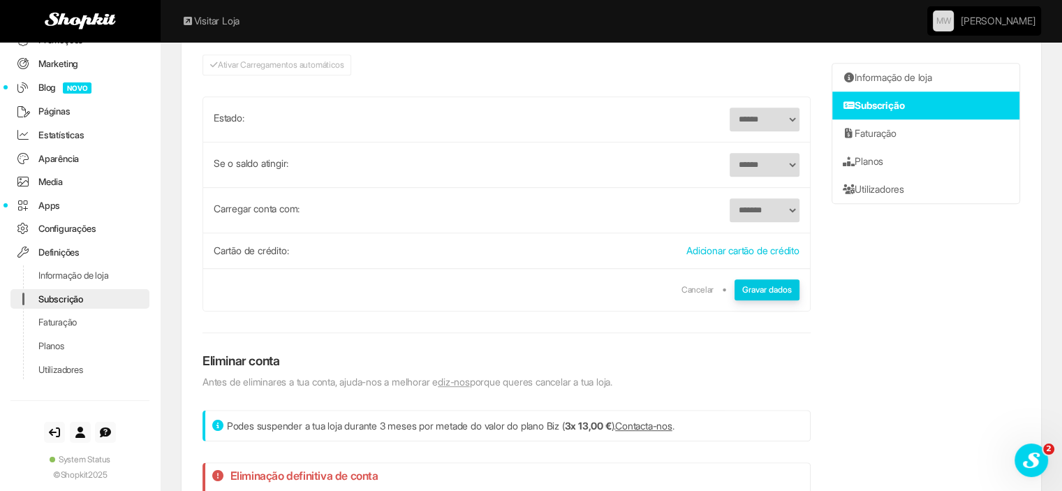
click at [777, 287] on button "Gravar dados" at bounding box center [767, 289] width 65 height 21
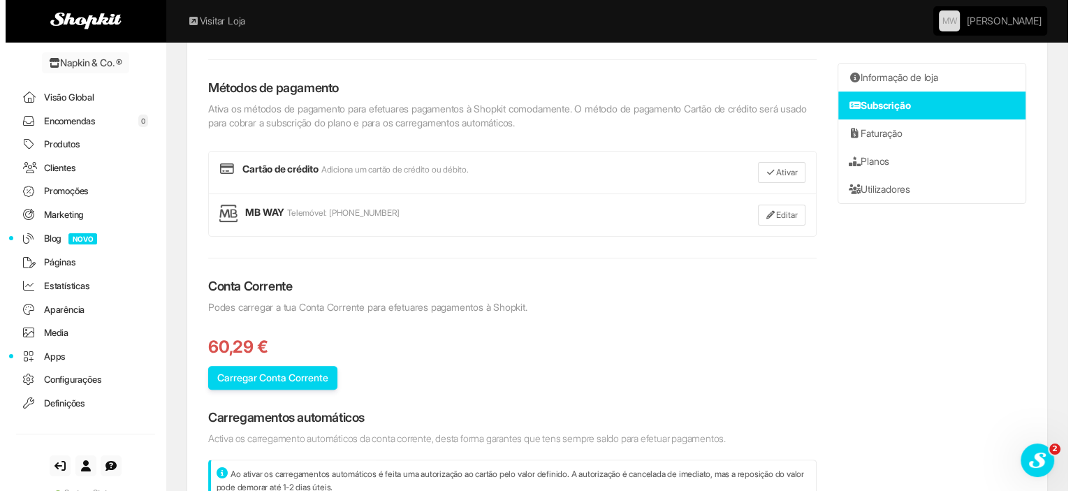
scroll to position [349, 0]
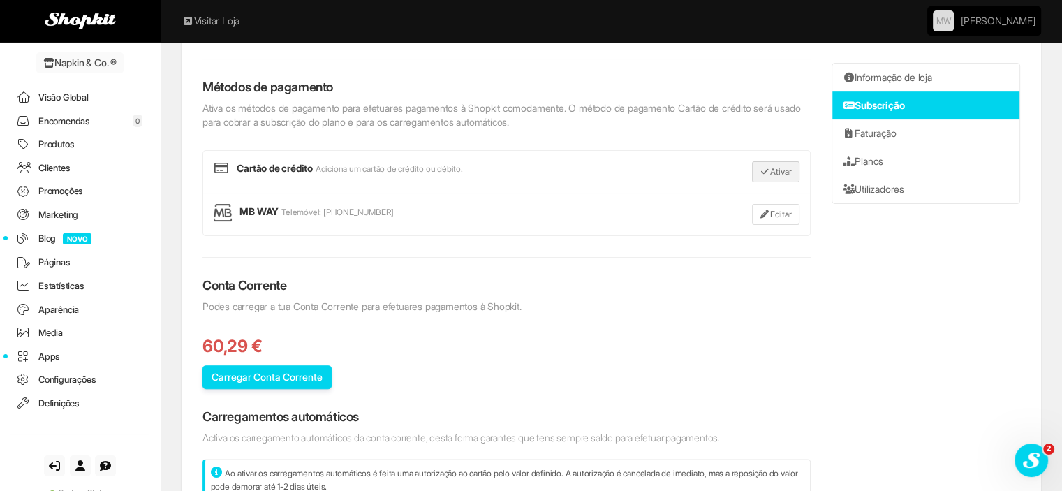
click at [763, 172] on icon "button" at bounding box center [765, 172] width 10 height 8
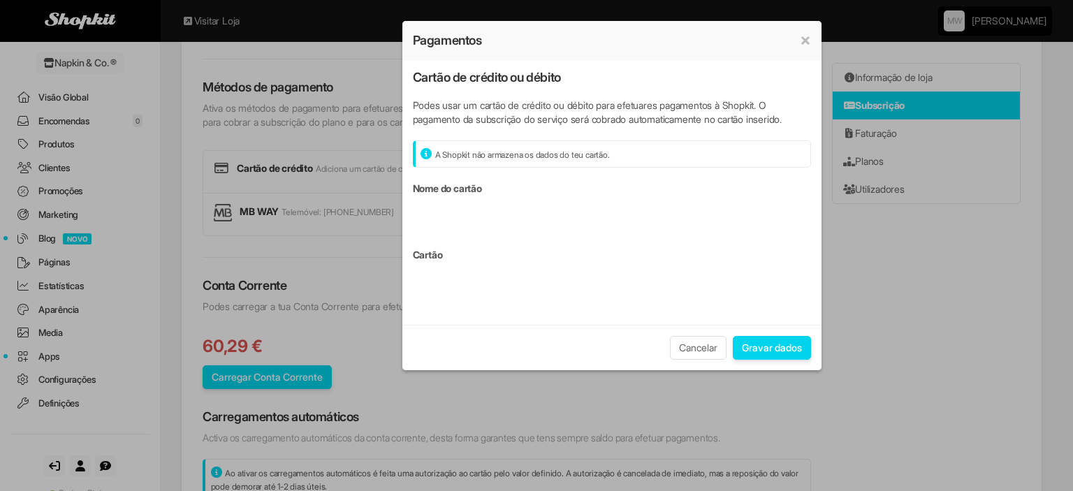
click at [542, 351] on div "Cancelar Gravar dados" at bounding box center [612, 348] width 398 height 24
click at [771, 354] on button "Gravar dados" at bounding box center [772, 348] width 78 height 24
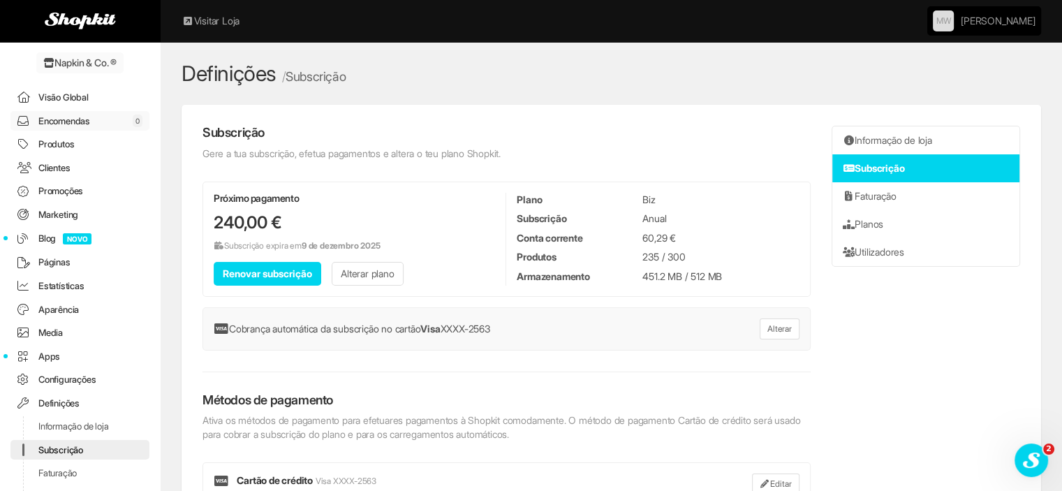
click at [56, 116] on link "Encomendas 0" at bounding box center [79, 121] width 139 height 20
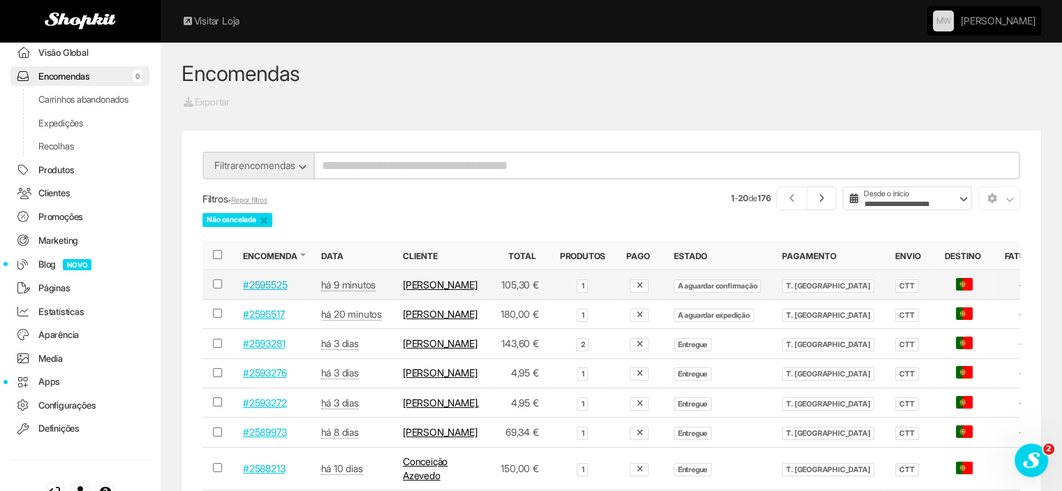
click at [253, 284] on link "#2595525" at bounding box center [265, 285] width 44 height 12
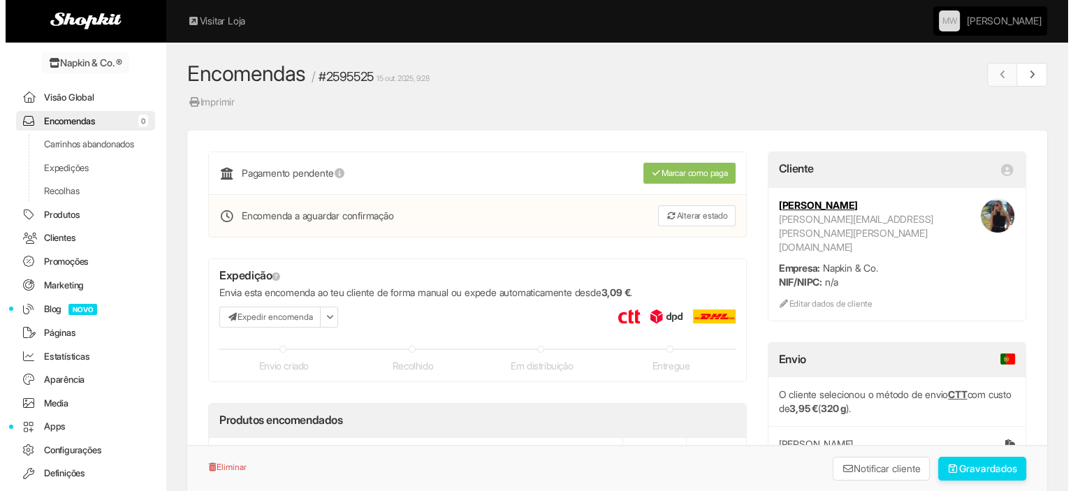
scroll to position [45, 0]
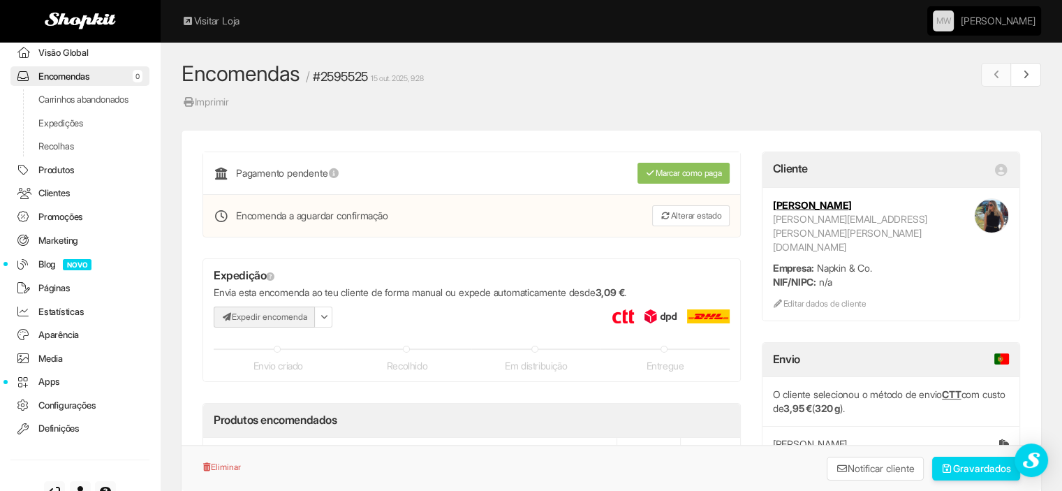
click at [249, 309] on button "Expedir encomenda" at bounding box center [264, 317] width 101 height 21
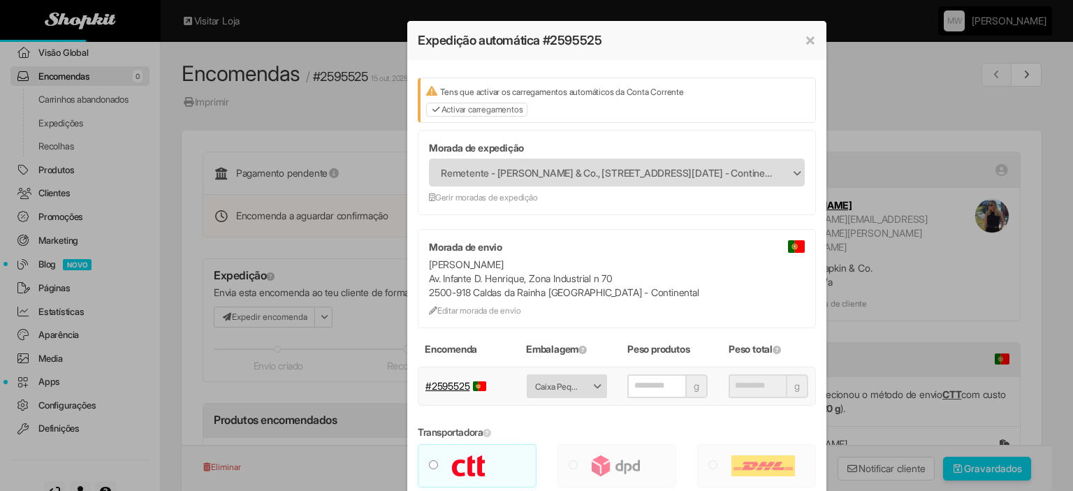
type input "***"
click at [472, 112] on link "Activar carregamentos" at bounding box center [477, 110] width 102 height 14
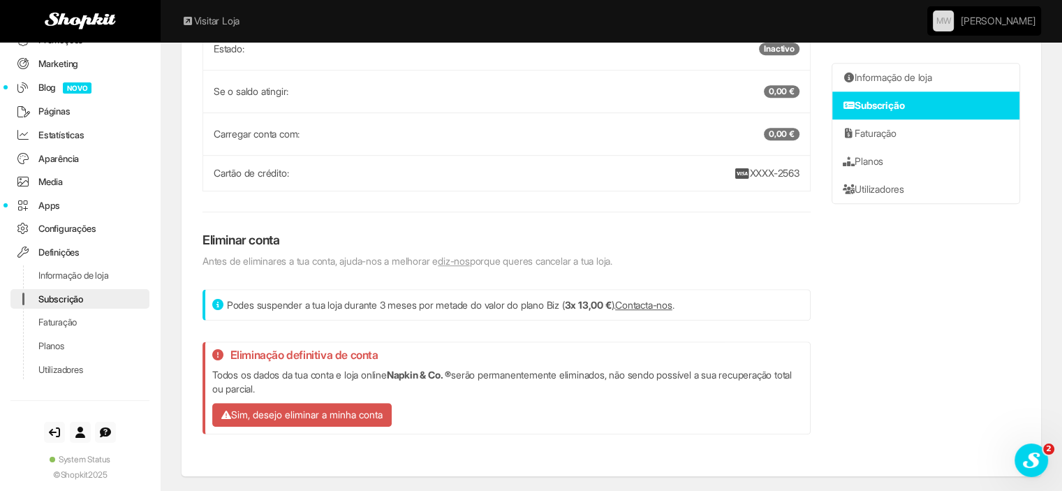
scroll to position [707, 0]
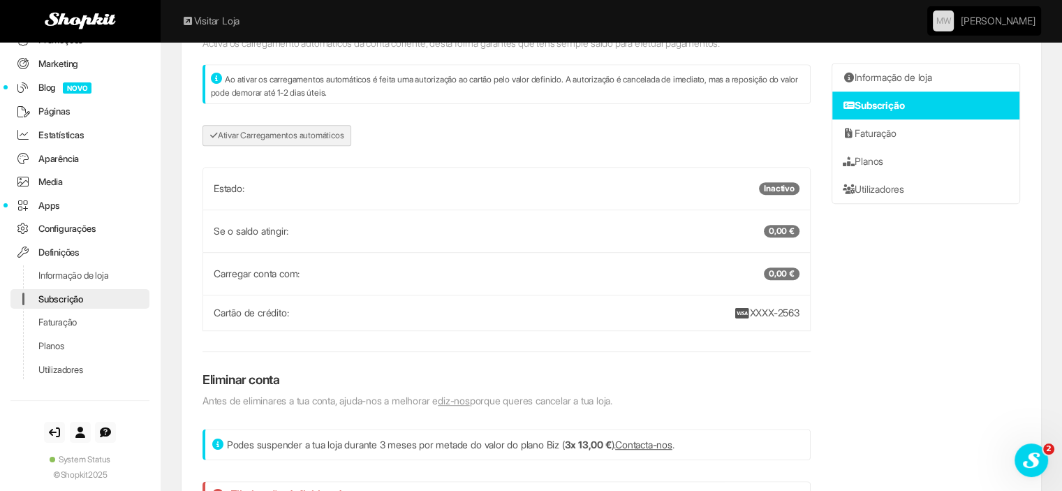
click at [307, 134] on link "Ativar Carregamentos automáticos" at bounding box center [277, 135] width 149 height 21
select select "******"
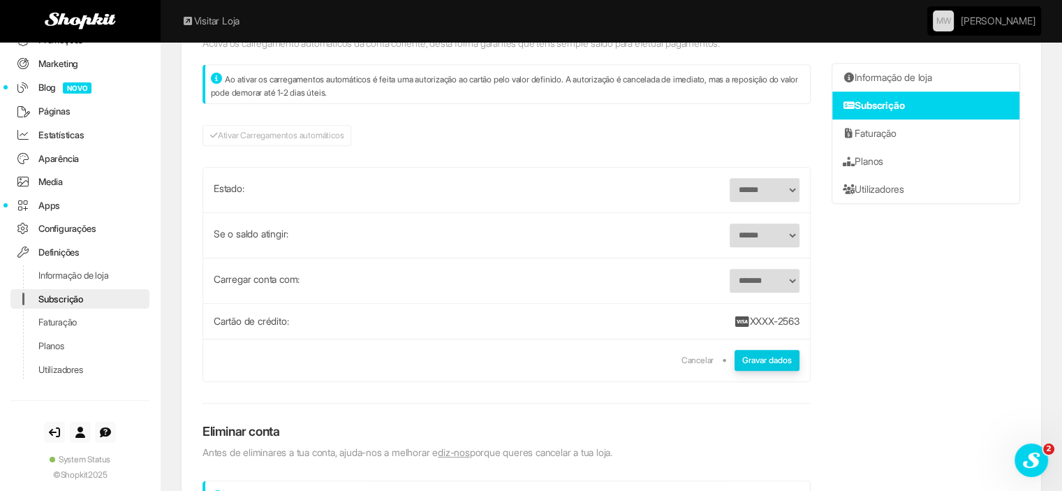
click at [788, 360] on button "Gravar dados" at bounding box center [767, 360] width 65 height 21
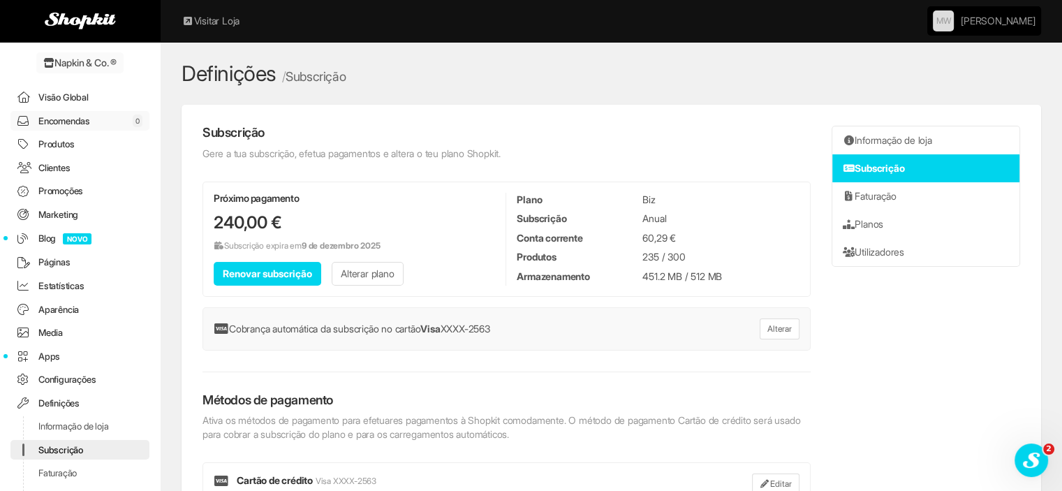
click at [48, 119] on link "Encomendas 0" at bounding box center [79, 121] width 139 height 20
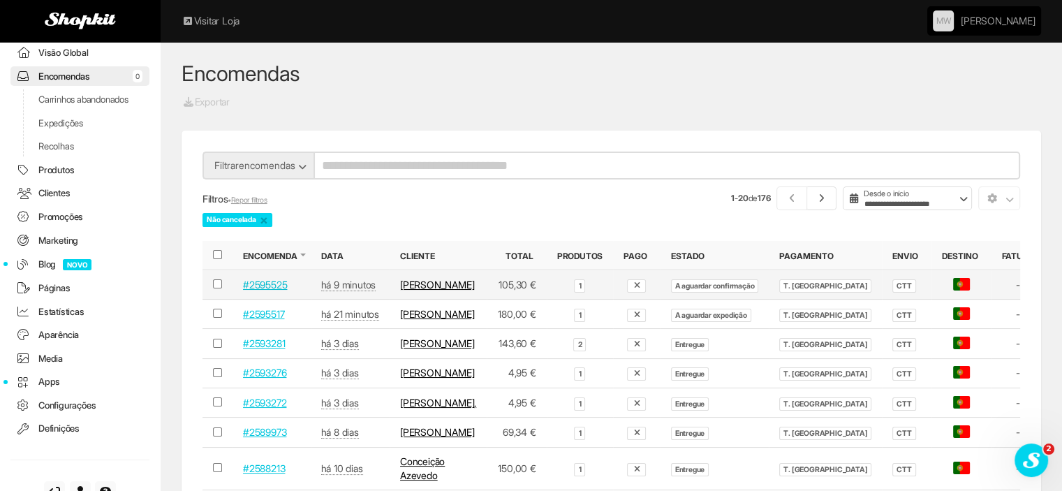
click at [253, 290] on link "#2595525" at bounding box center [265, 285] width 44 height 12
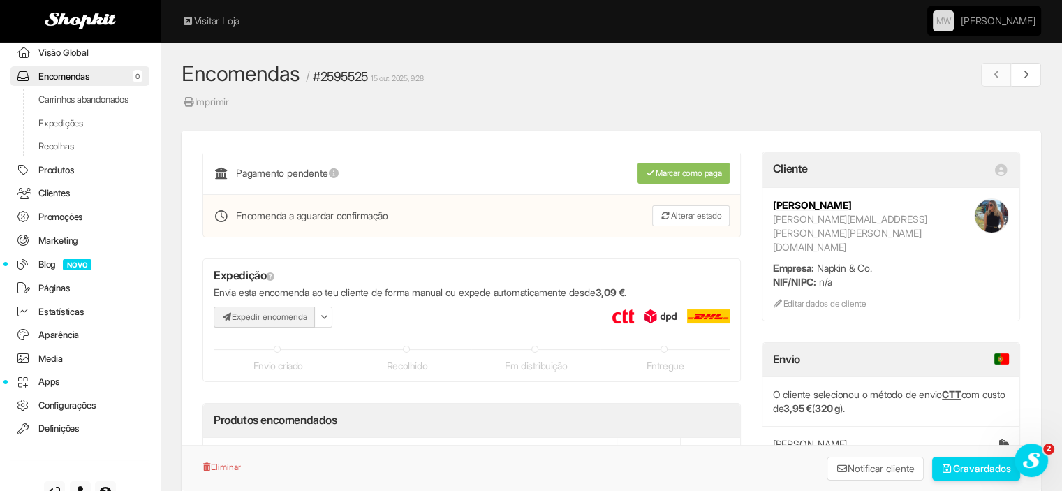
click at [279, 315] on button "Expedir encomenda" at bounding box center [264, 317] width 101 height 21
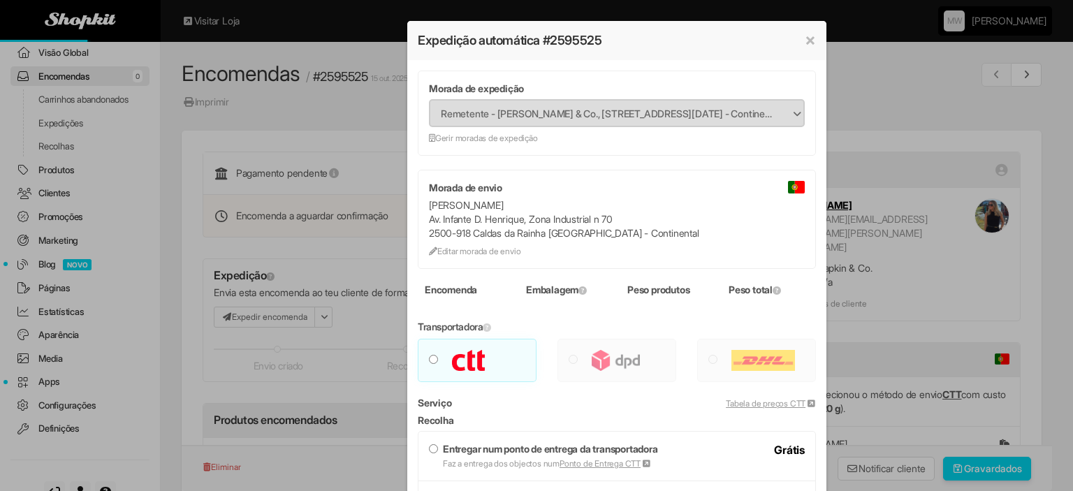
type input "***"
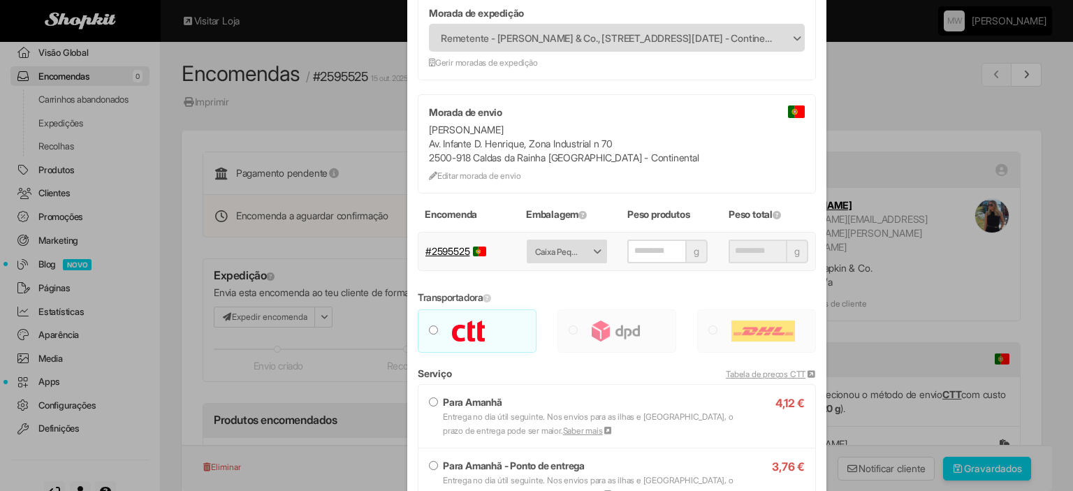
scroll to position [209, 0]
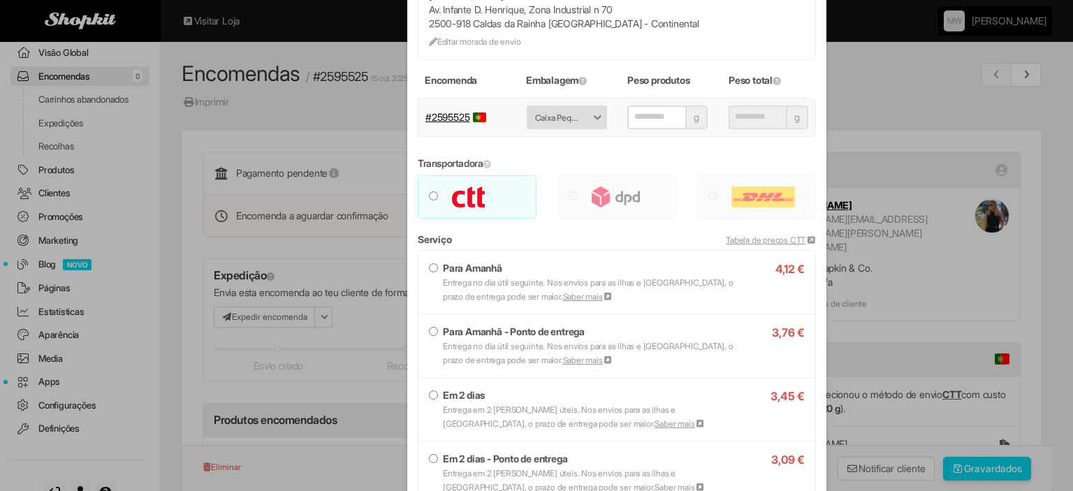
click at [433, 397] on label "Em 2 dias Entrega em 2 dias úteis. Nos envios para as ilhas e Espanha, o prazo …" at bounding box center [617, 409] width 376 height 42
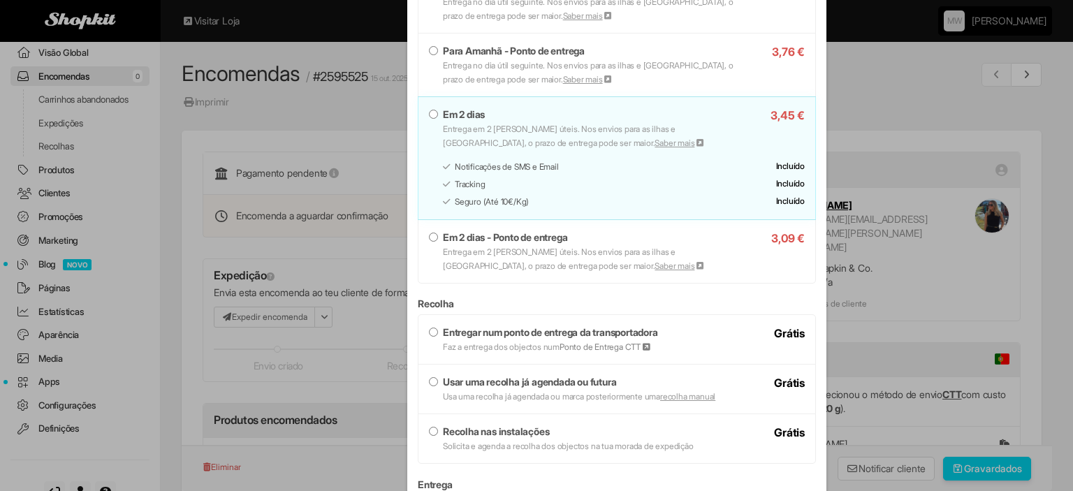
scroll to position [559, 0]
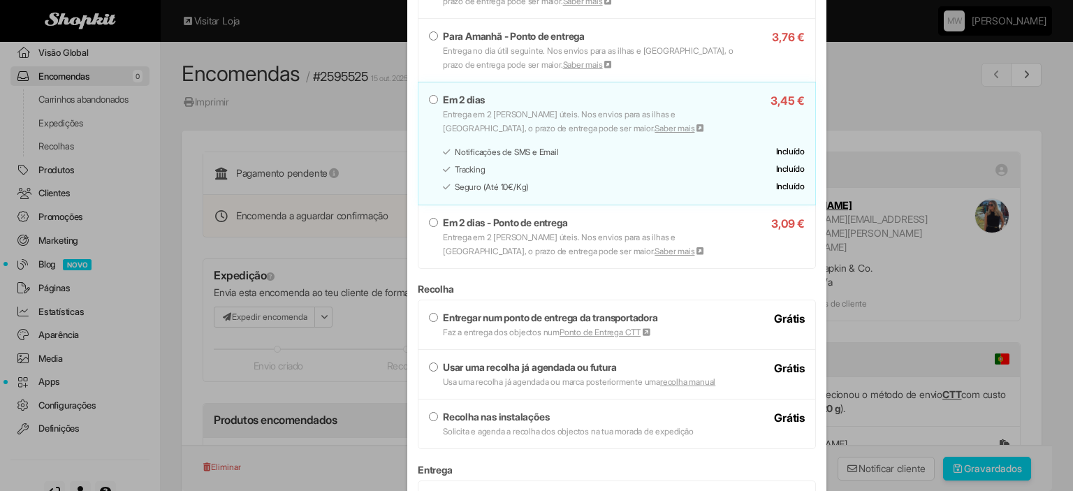
click at [516, 327] on small "Faz a entrega dos objectos num Ponto de Entrega CTT" at bounding box center [547, 332] width 208 height 10
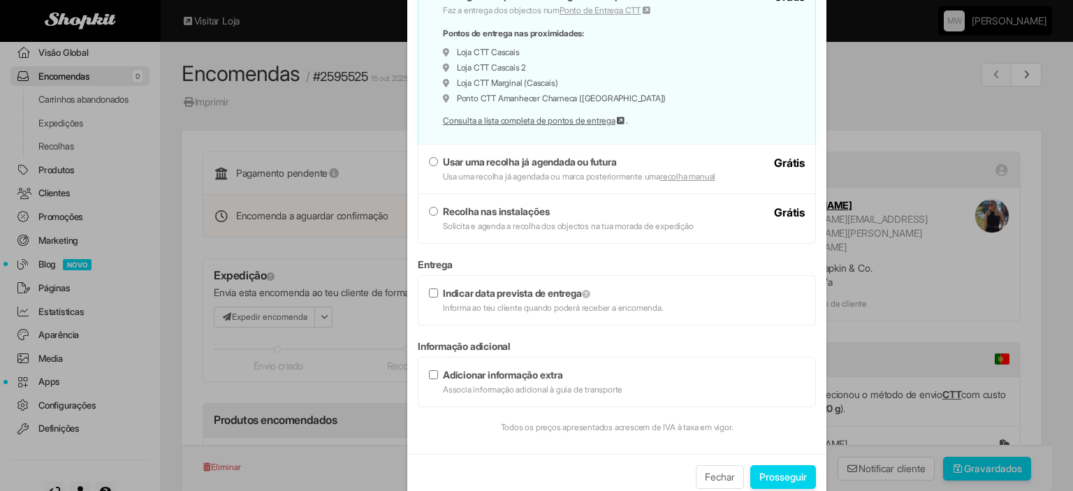
scroll to position [908, 0]
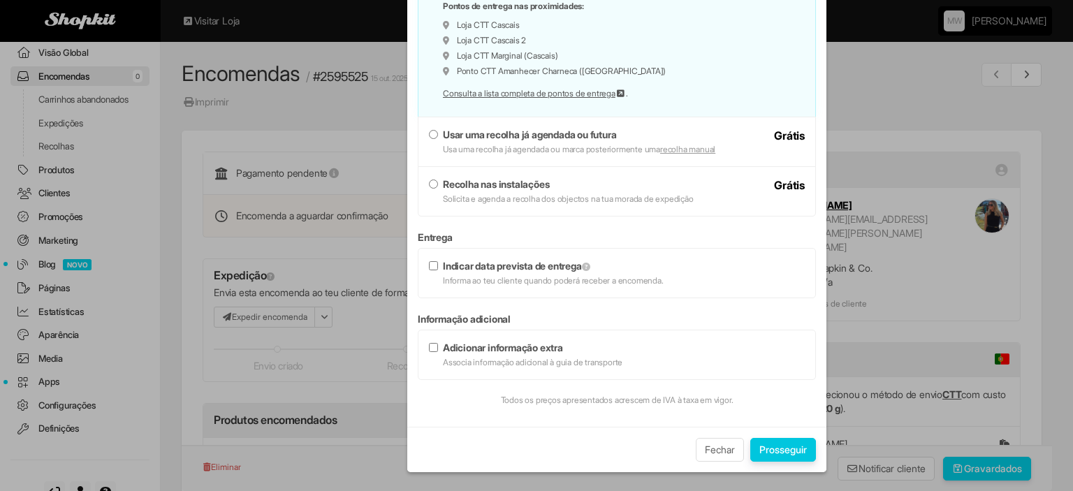
click at [797, 445] on button "Prosseguir" at bounding box center [783, 450] width 66 height 24
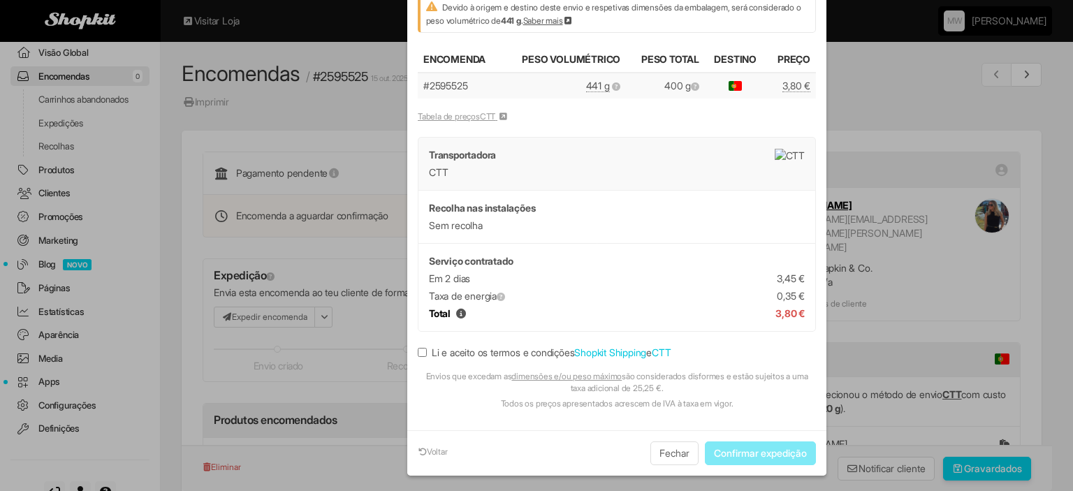
scroll to position [204, 0]
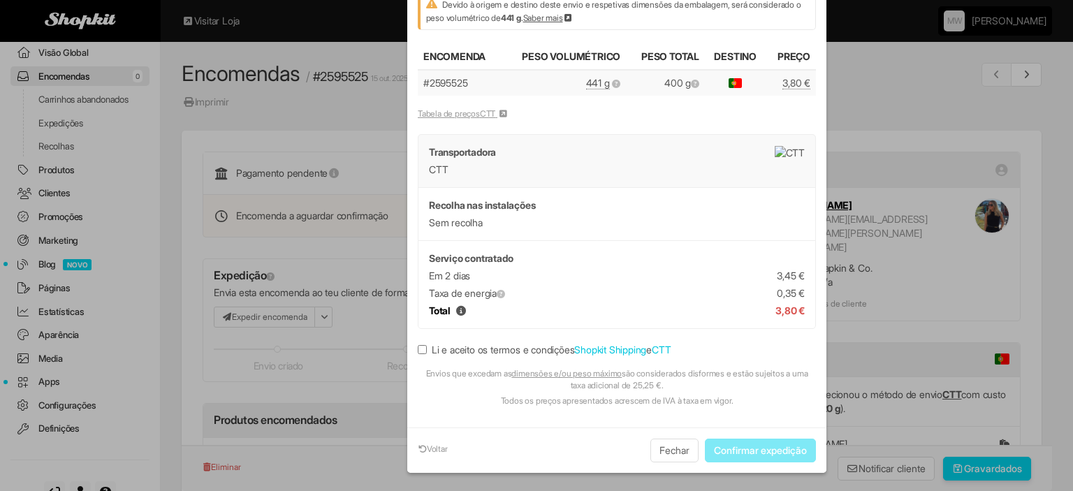
click at [423, 351] on label "Li e aceito os termos e condições Shopkit Shipping e CTT" at bounding box center [544, 350] width 253 height 14
click at [759, 444] on button "Confirmar expedição" at bounding box center [760, 451] width 111 height 24
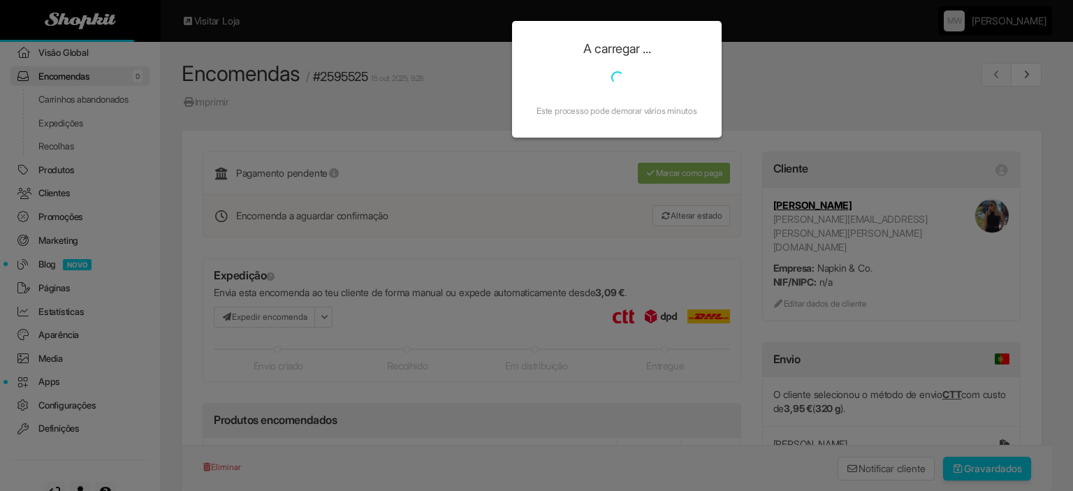
scroll to position [0, 0]
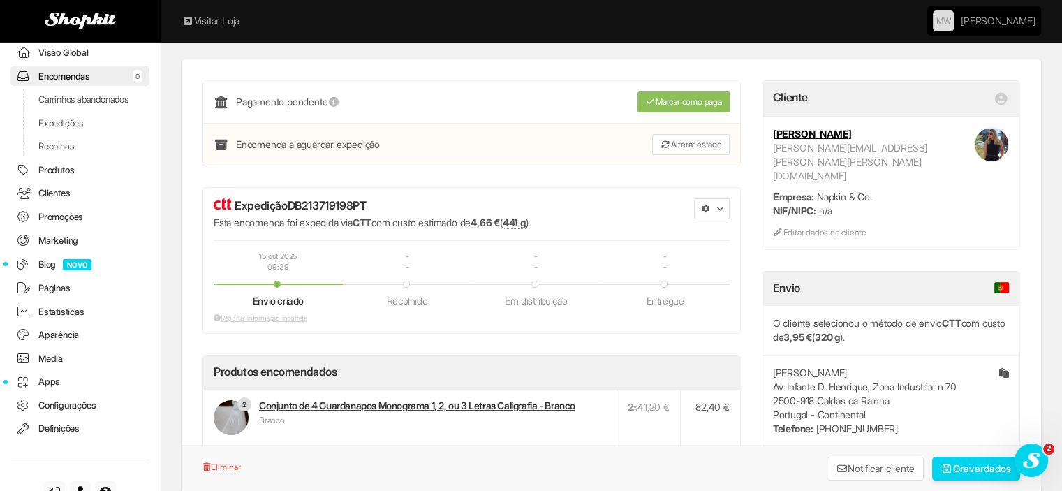
scroll to position [70, 0]
click at [705, 210] on icon "button" at bounding box center [706, 210] width 8 height 8
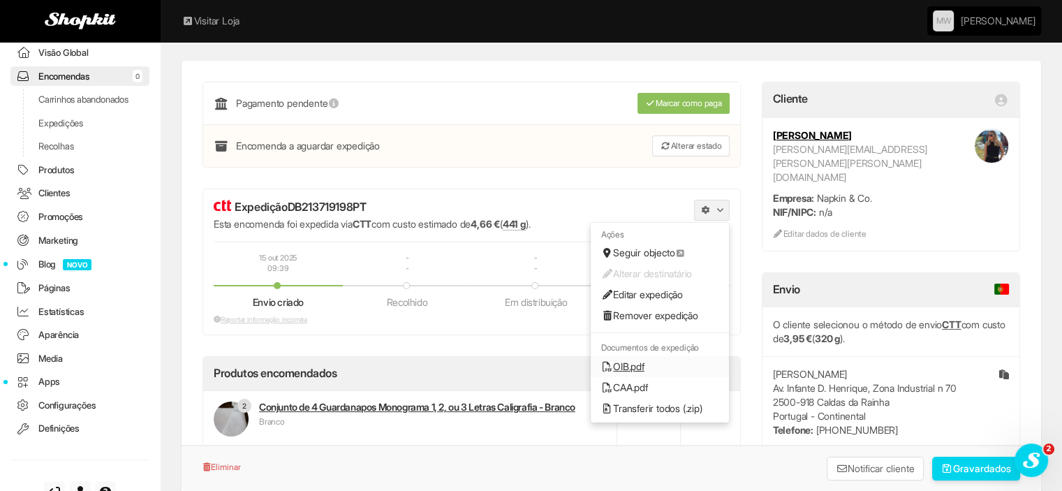
click at [645, 366] on link "OIB.pdf" at bounding box center [660, 366] width 138 height 21
